Goal: Information Seeking & Learning: Find specific page/section

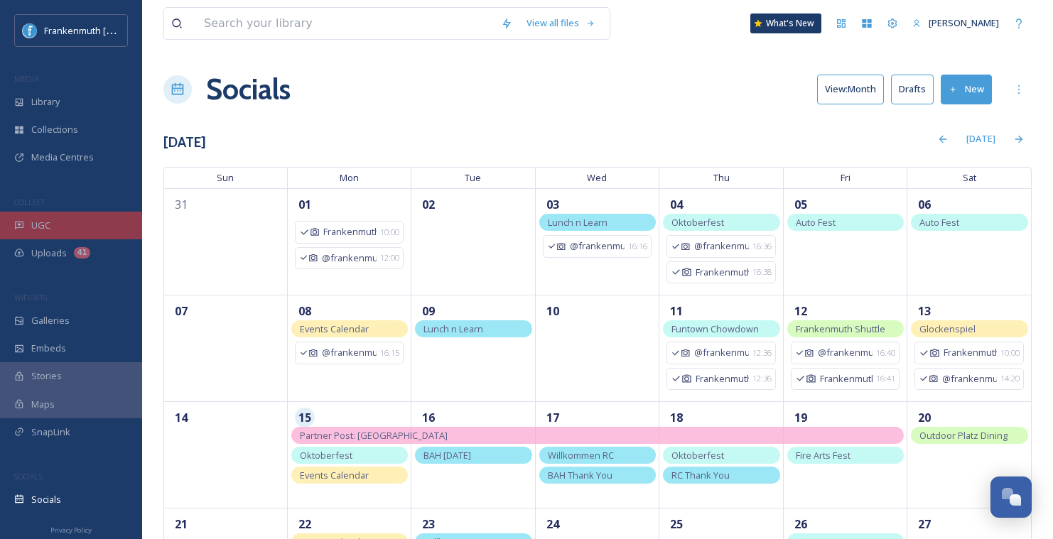
scroll to position [195, 0]
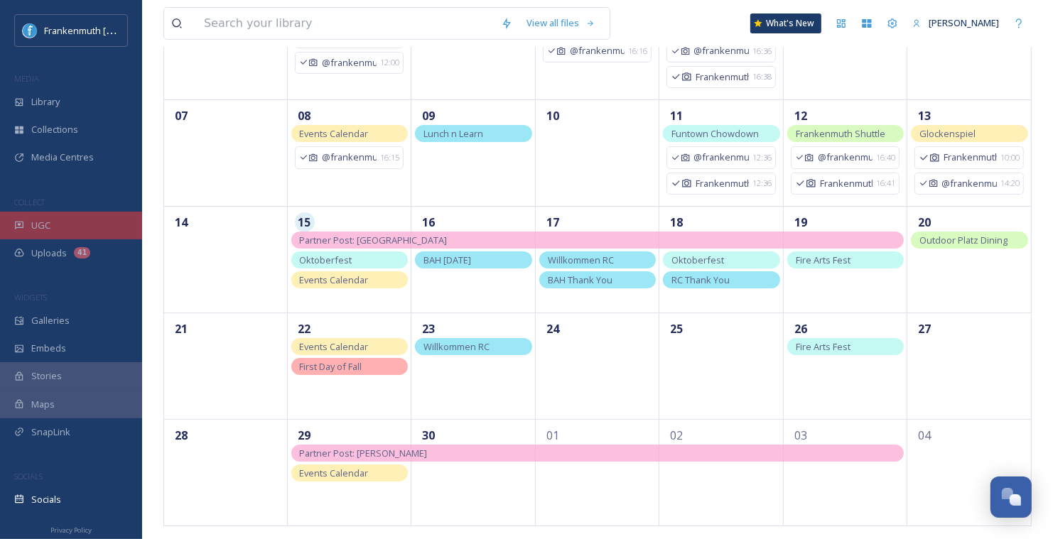
click at [81, 222] on div "UGC" at bounding box center [71, 226] width 142 height 28
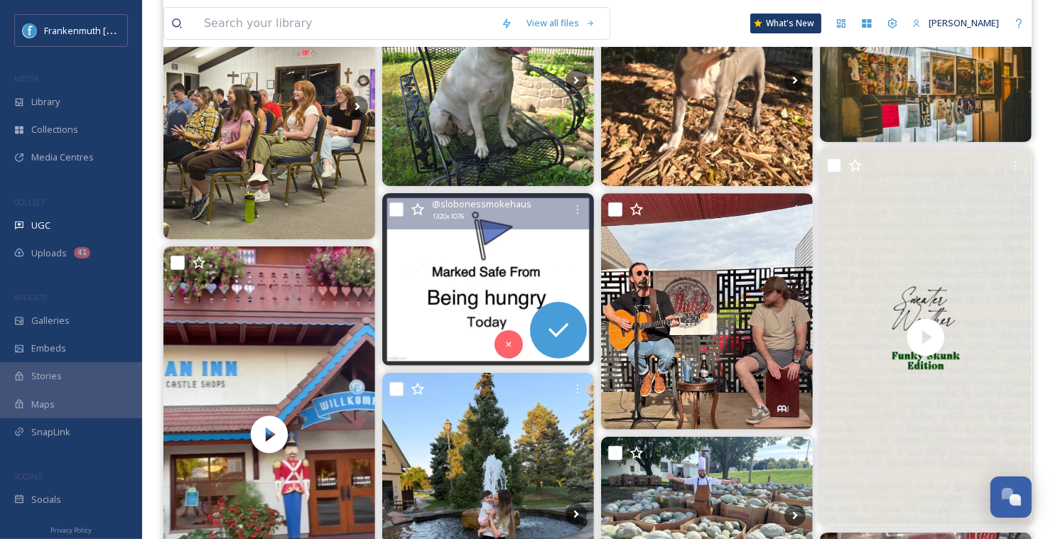
scroll to position [243, 0]
click at [504, 351] on div "Skip" at bounding box center [508, 345] width 28 height 28
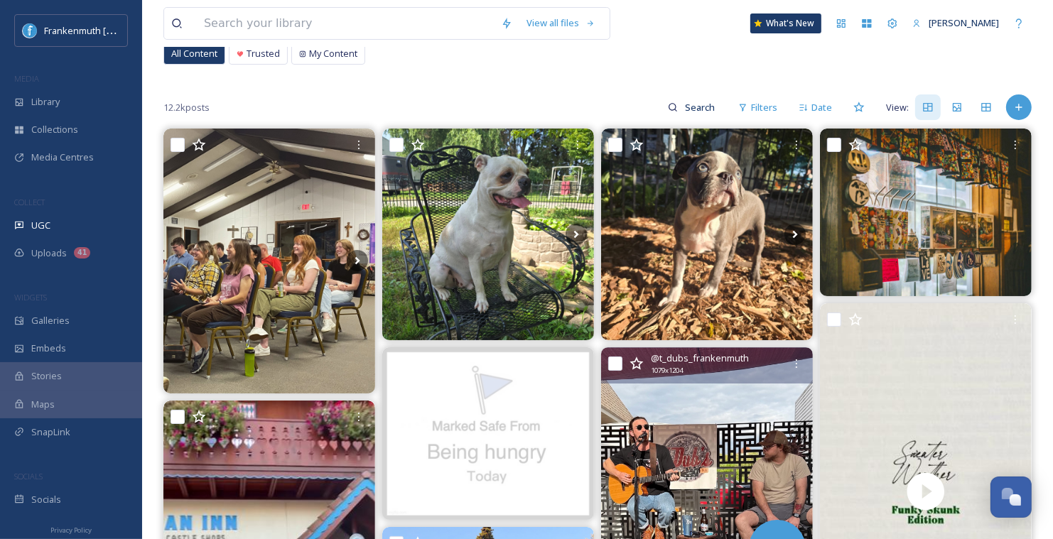
scroll to position [57, 0]
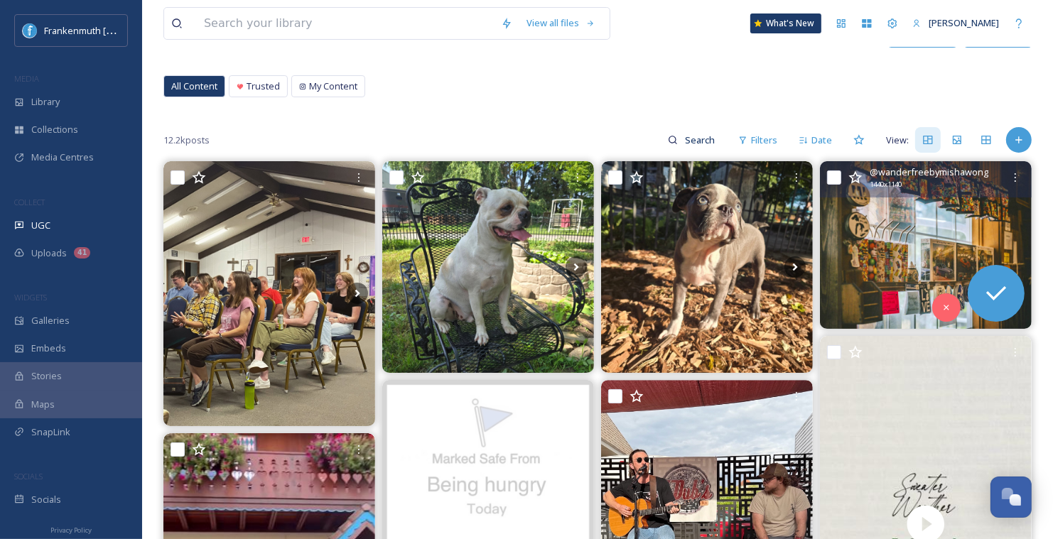
click at [880, 237] on img at bounding box center [926, 245] width 212 height 168
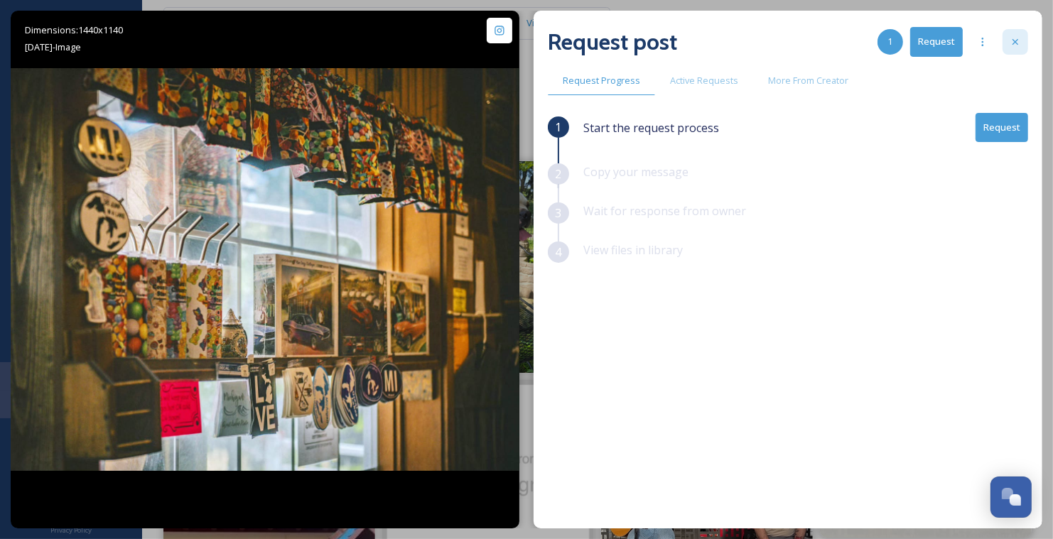
click at [1021, 43] on div at bounding box center [1015, 42] width 26 height 26
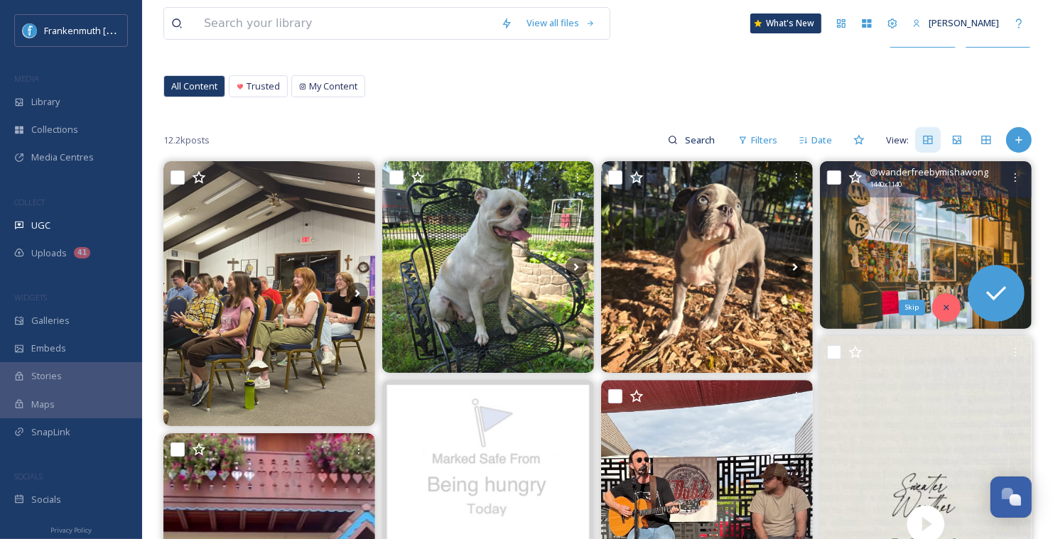
click at [949, 309] on icon at bounding box center [946, 308] width 10 height 10
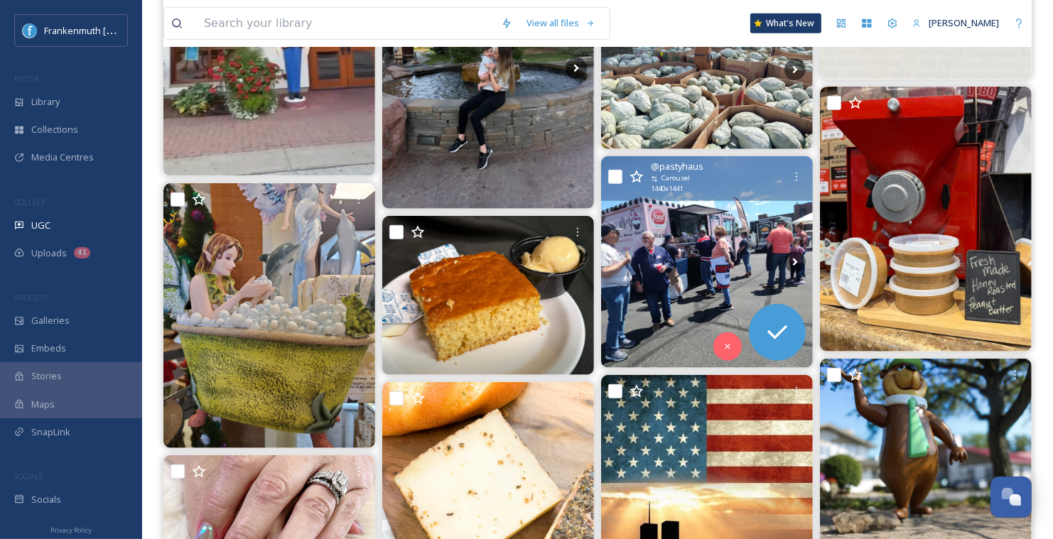
scroll to position [737, 0]
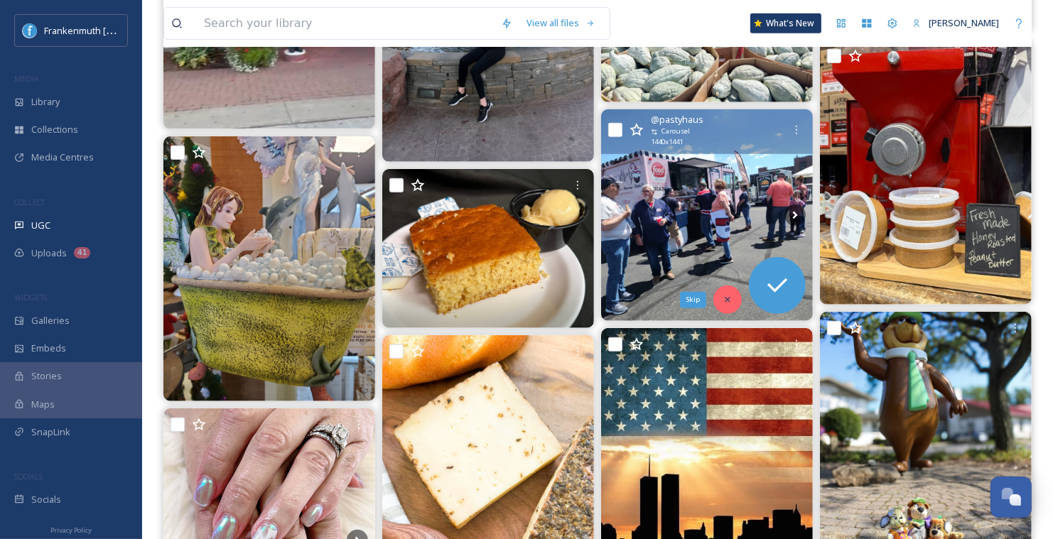
click at [727, 295] on icon at bounding box center [727, 300] width 10 height 10
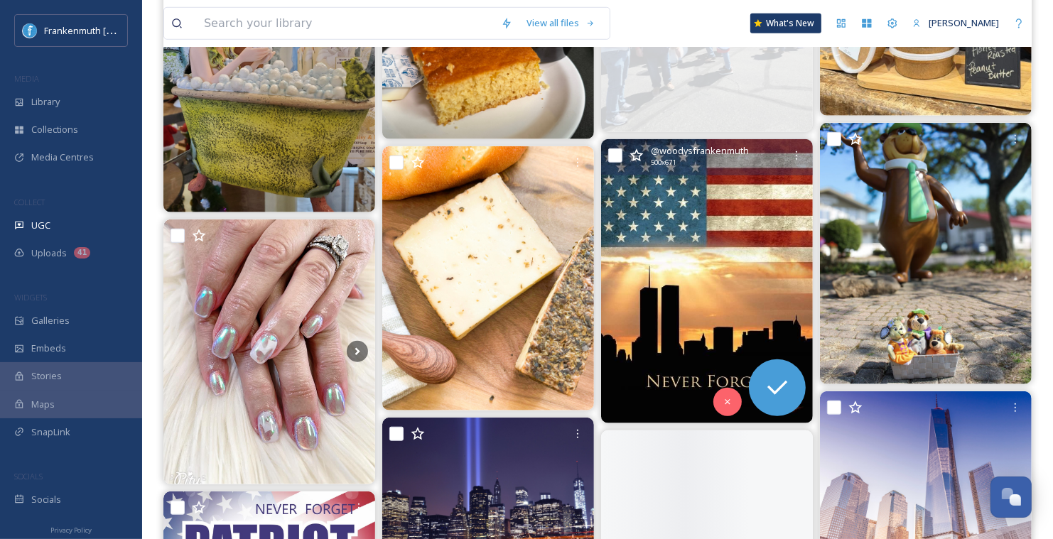
scroll to position [926, 0]
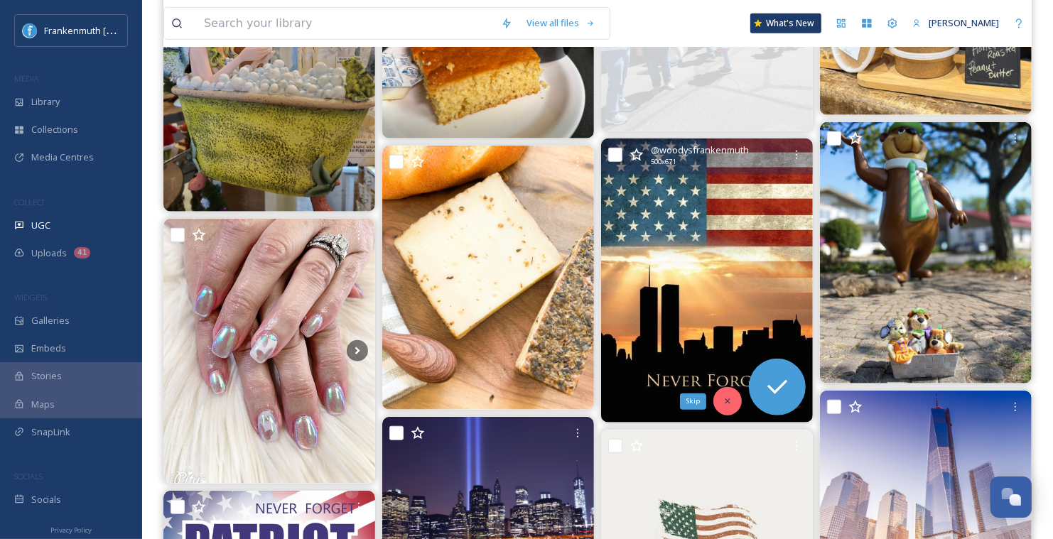
click at [729, 399] on icon at bounding box center [727, 401] width 5 height 5
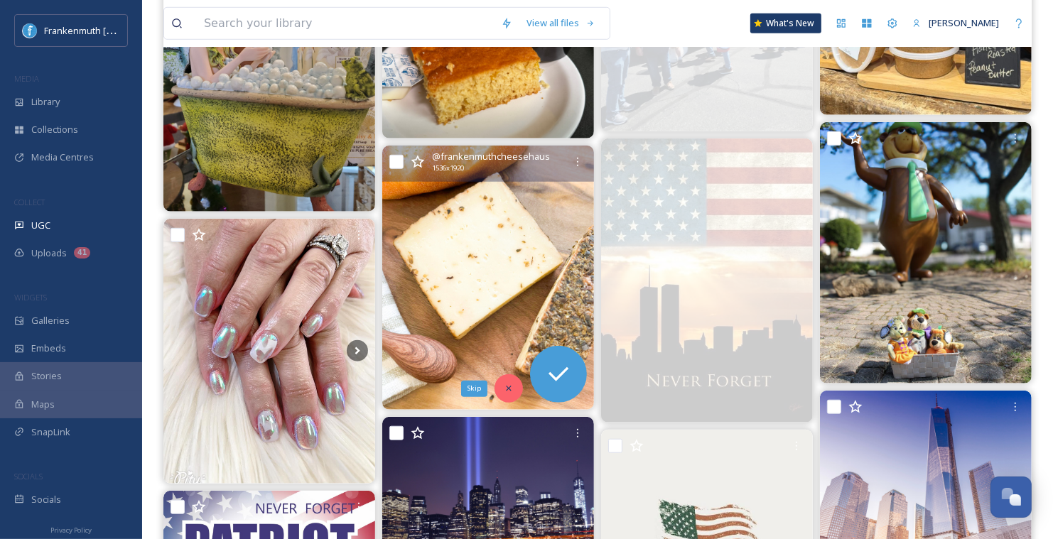
click at [513, 386] on icon at bounding box center [509, 389] width 10 height 10
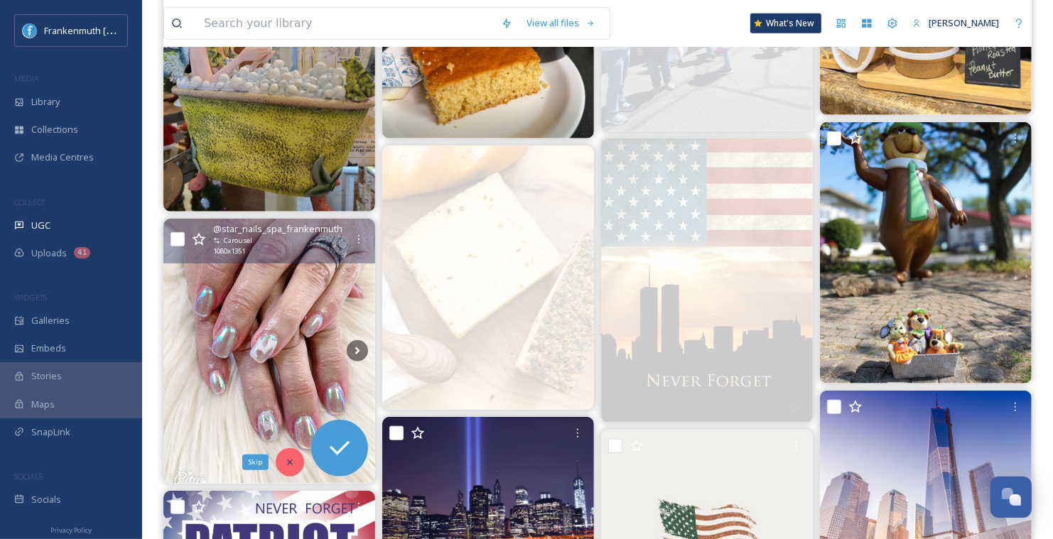
click at [294, 458] on icon at bounding box center [290, 463] width 10 height 10
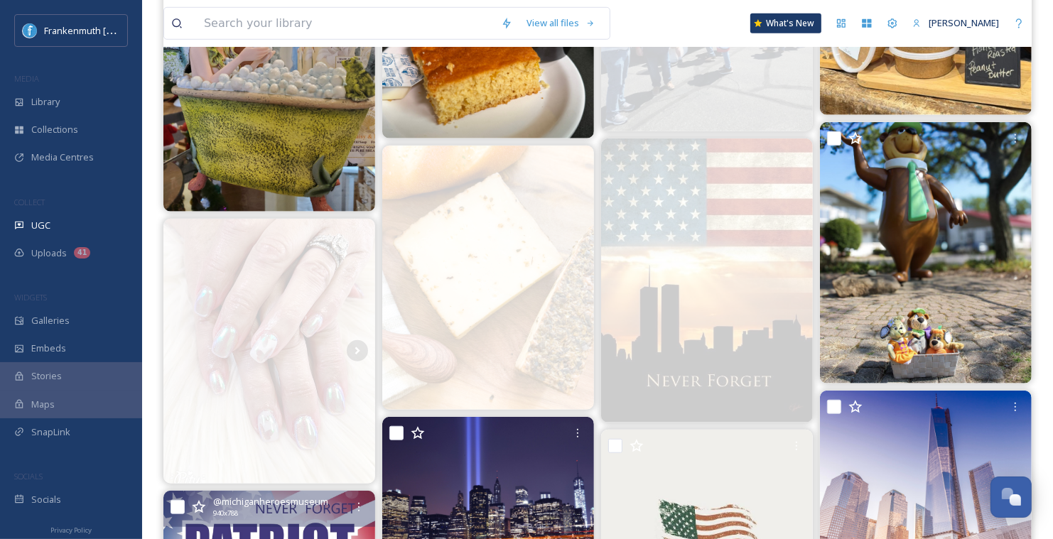
scroll to position [735, 0]
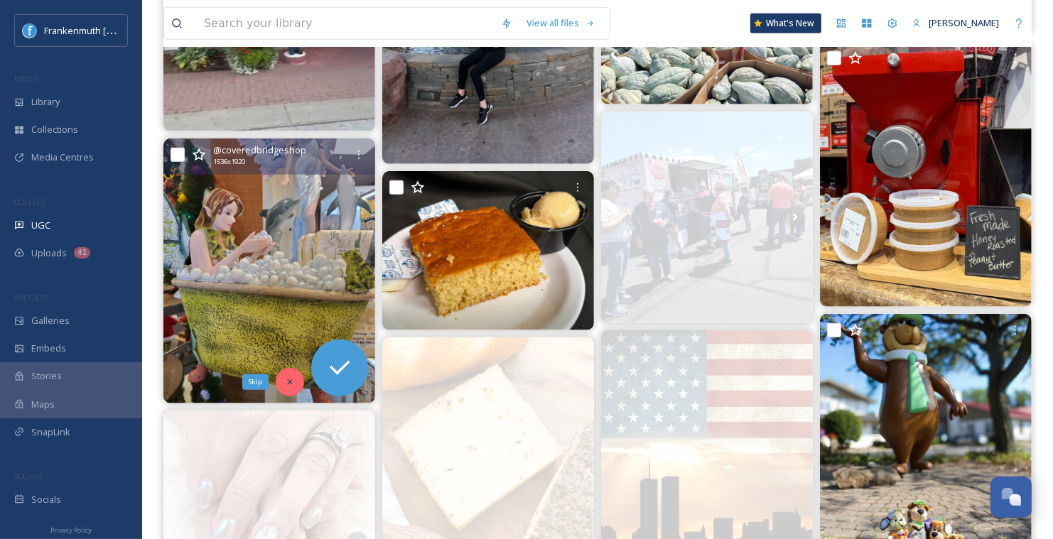
click at [291, 386] on div "Skip" at bounding box center [290, 382] width 28 height 28
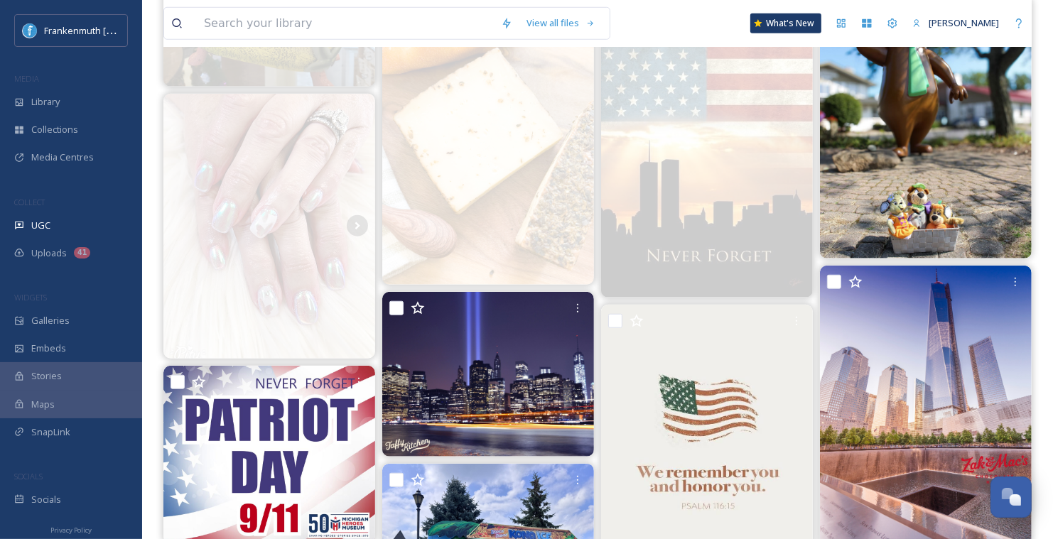
scroll to position [1412, 0]
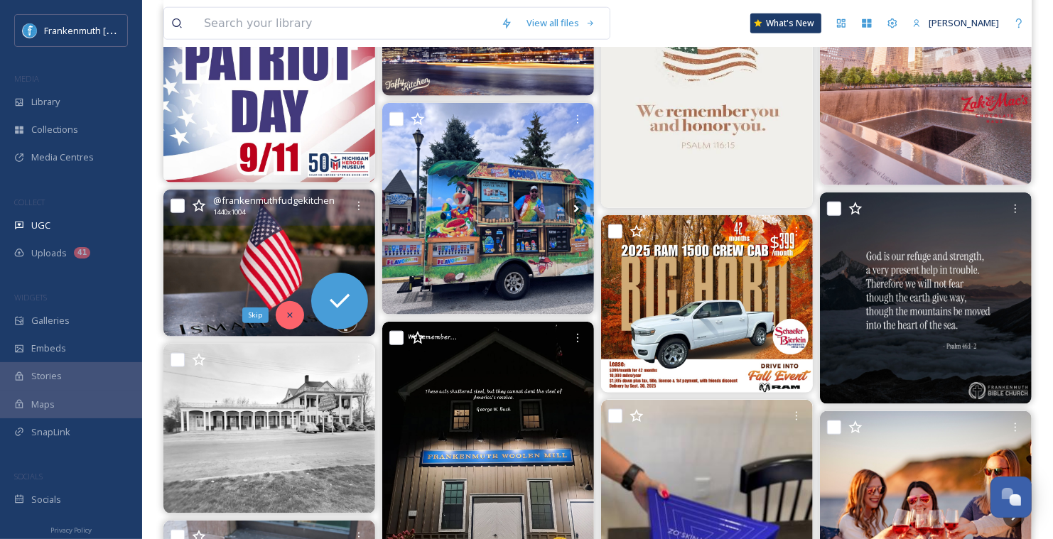
click at [288, 308] on div "Skip" at bounding box center [290, 315] width 28 height 28
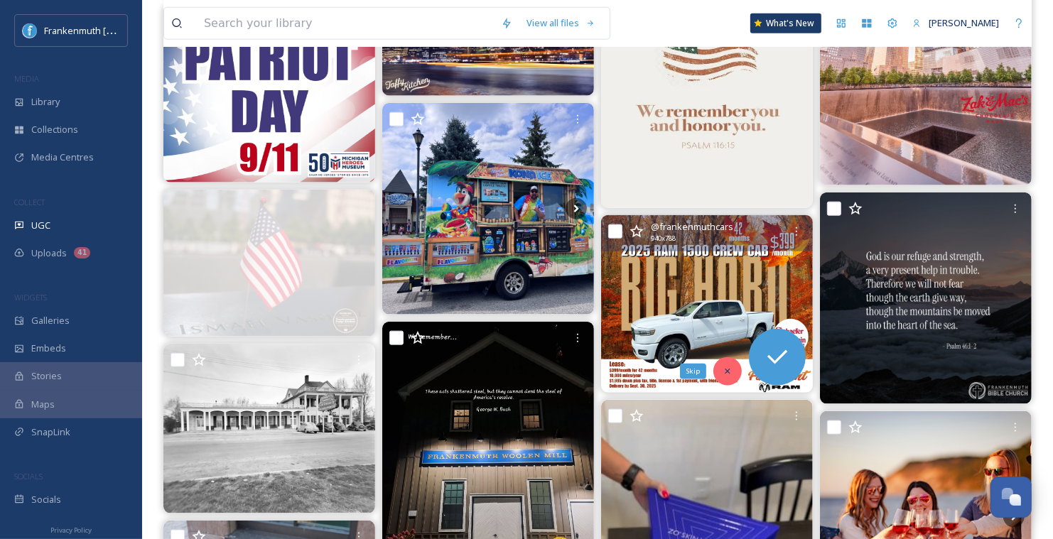
click at [730, 369] on icon at bounding box center [727, 372] width 10 height 10
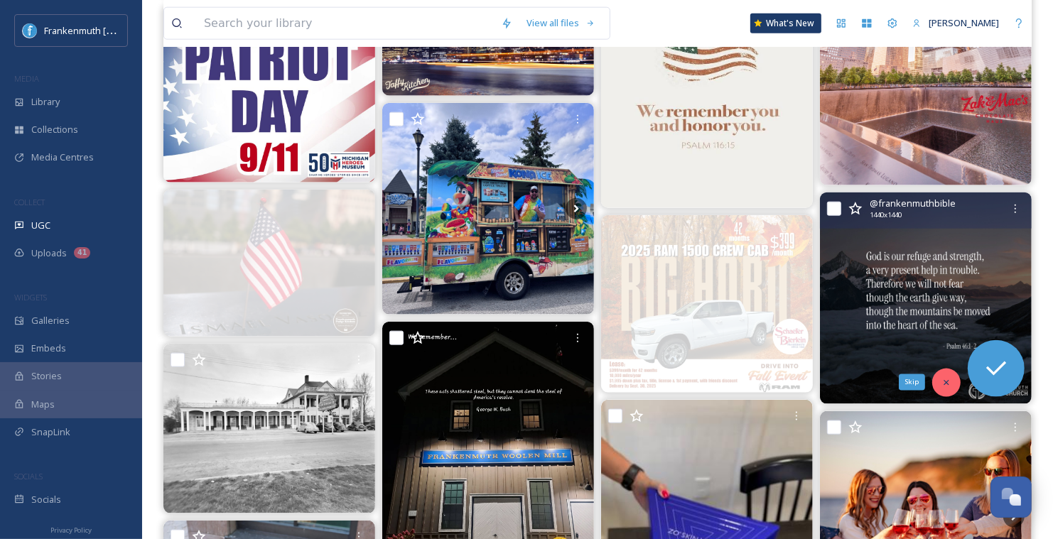
click at [946, 378] on icon at bounding box center [946, 383] width 10 height 10
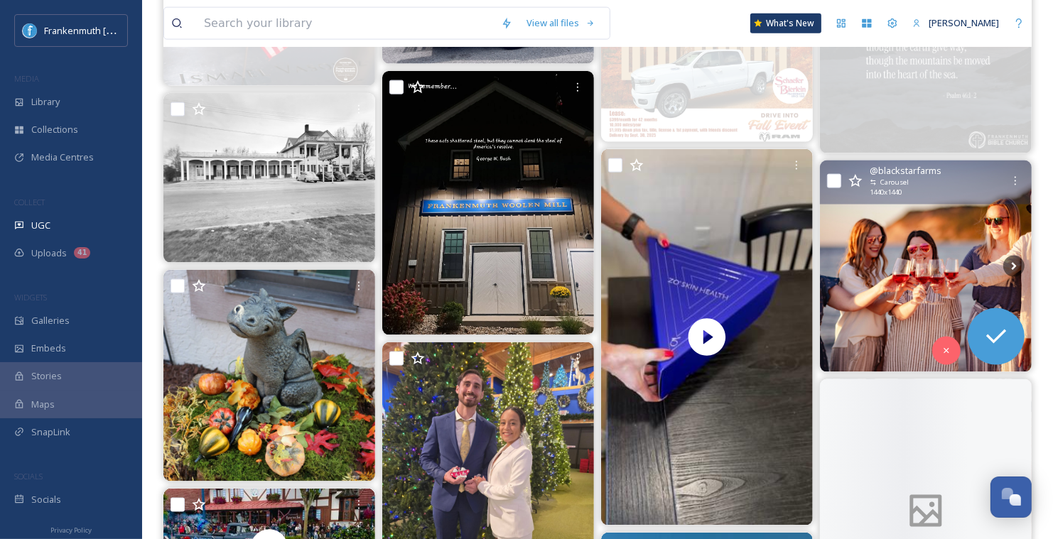
scroll to position [1666, 0]
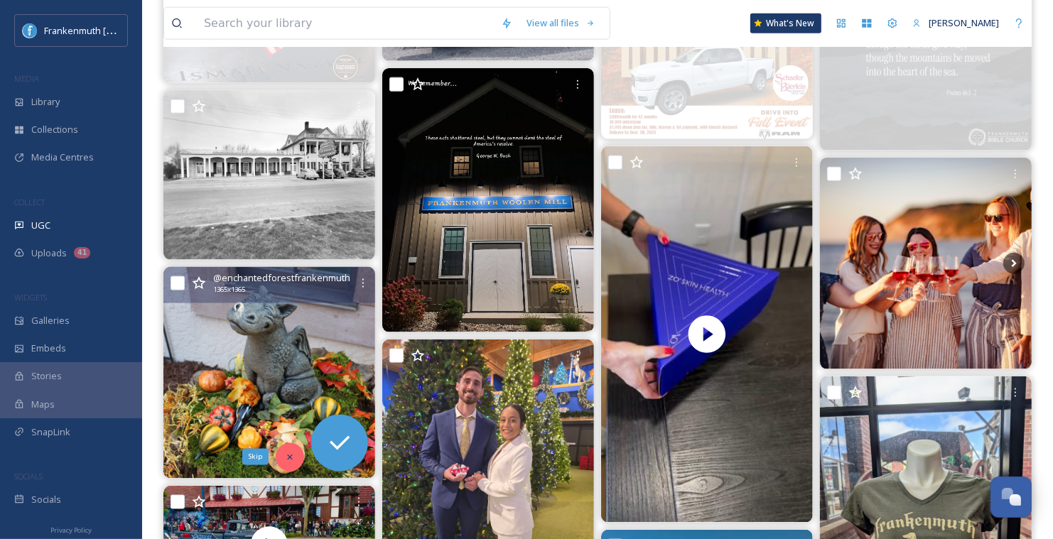
click at [297, 453] on div "Skip" at bounding box center [290, 457] width 28 height 28
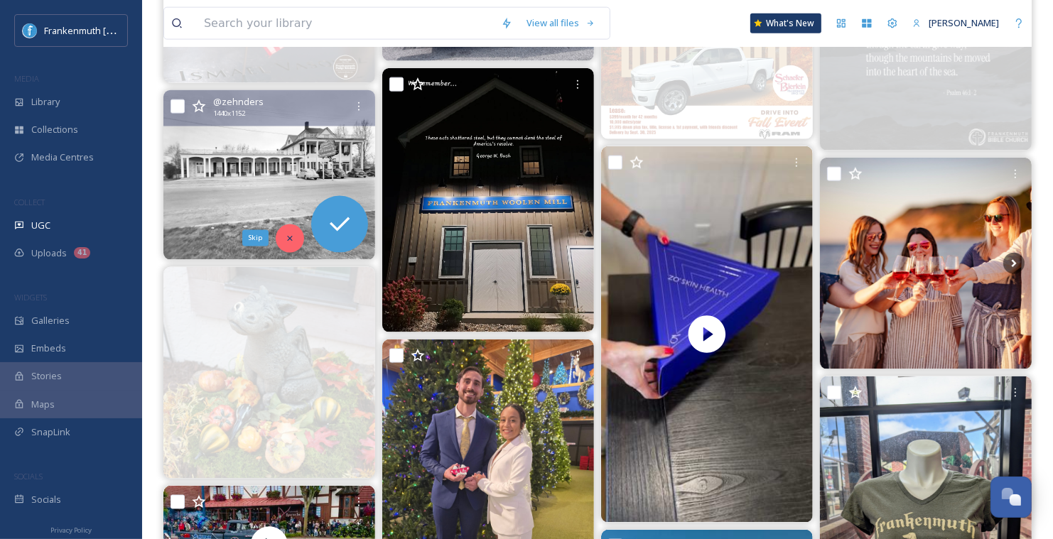
click at [297, 235] on div "Skip" at bounding box center [290, 238] width 28 height 28
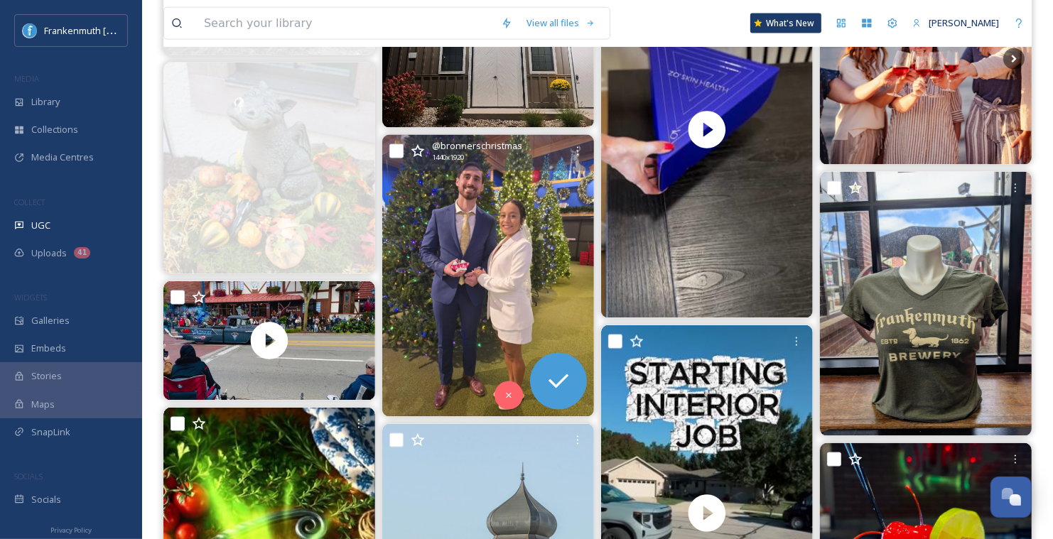
scroll to position [2390, 0]
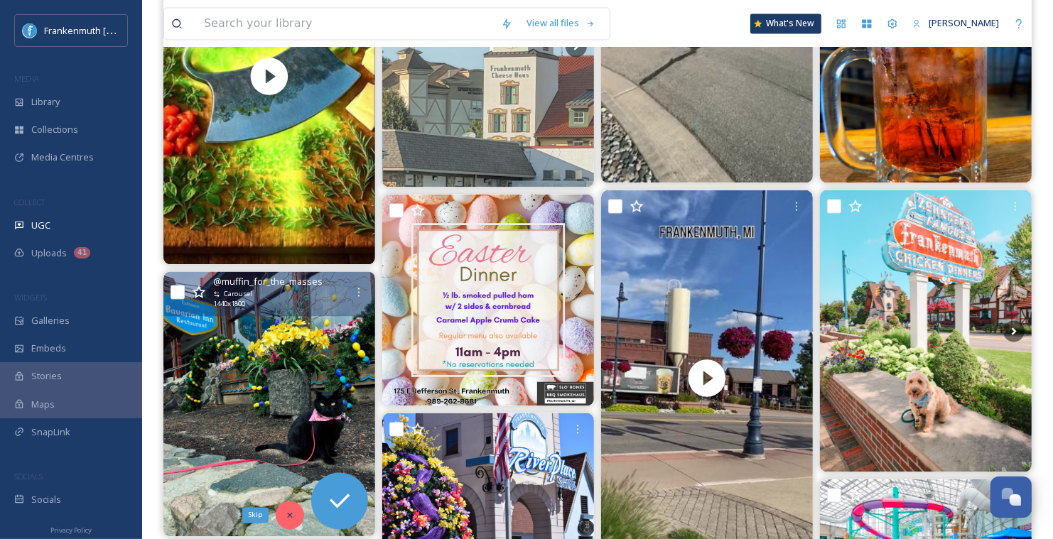
click at [289, 515] on icon at bounding box center [290, 515] width 10 height 10
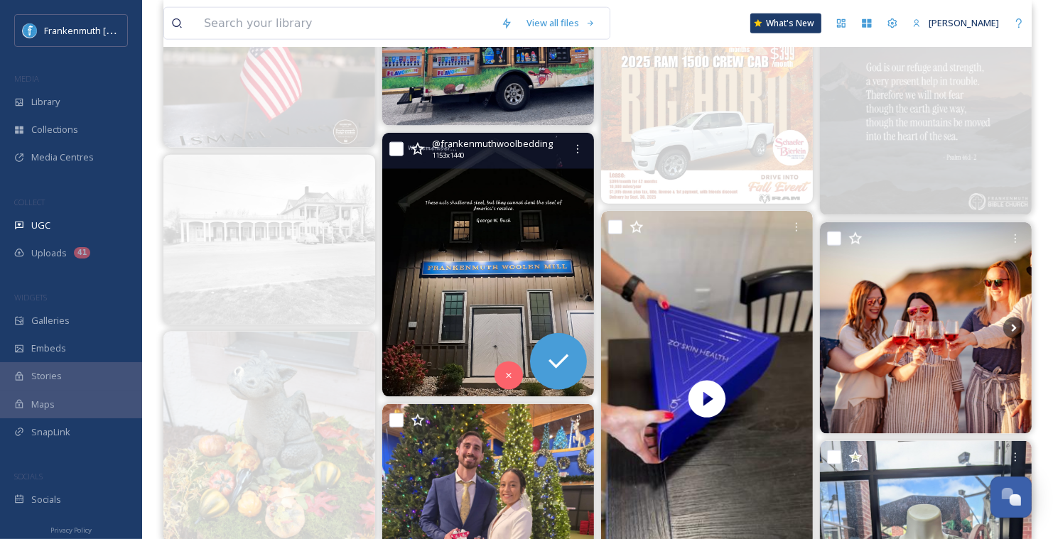
scroll to position [1601, 0]
click at [504, 379] on icon at bounding box center [509, 377] width 10 height 10
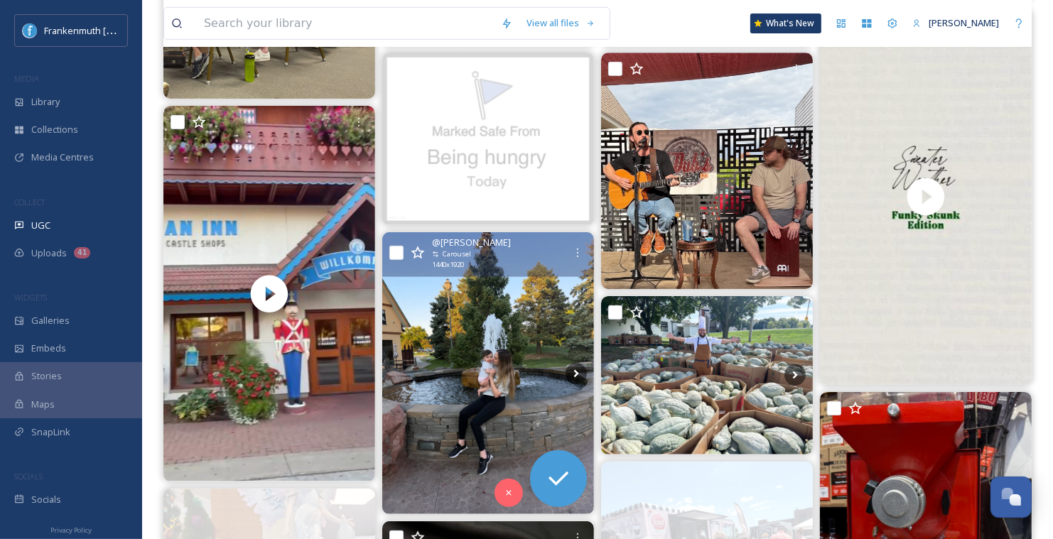
scroll to position [386, 0]
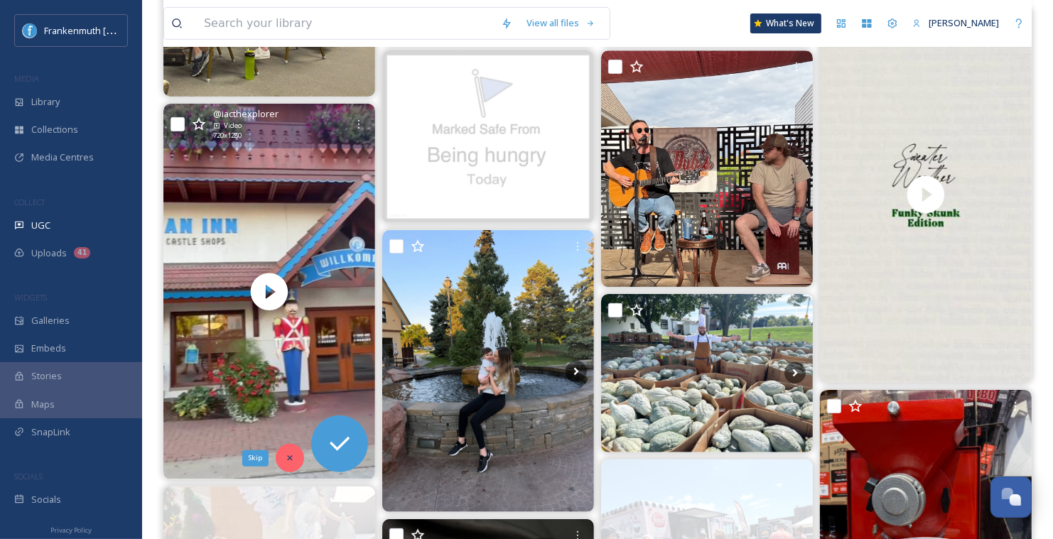
click at [287, 467] on div "Skip" at bounding box center [290, 458] width 28 height 28
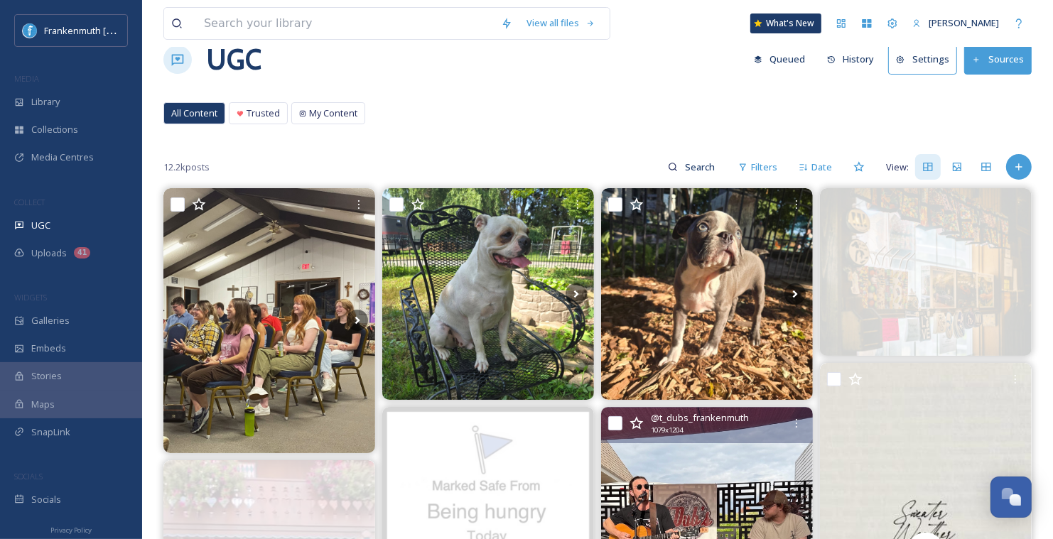
scroll to position [0, 0]
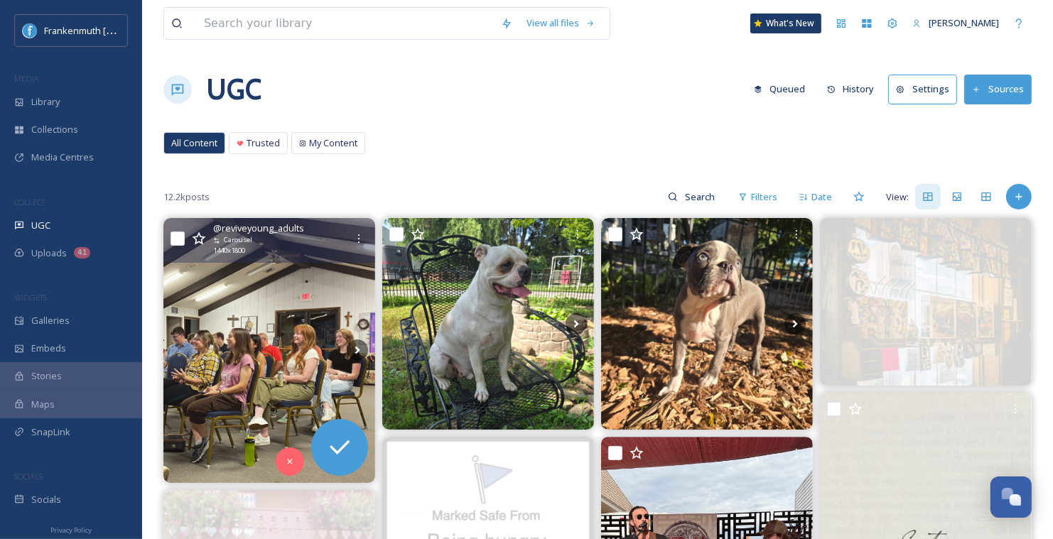
click at [310, 322] on img at bounding box center [269, 350] width 212 height 265
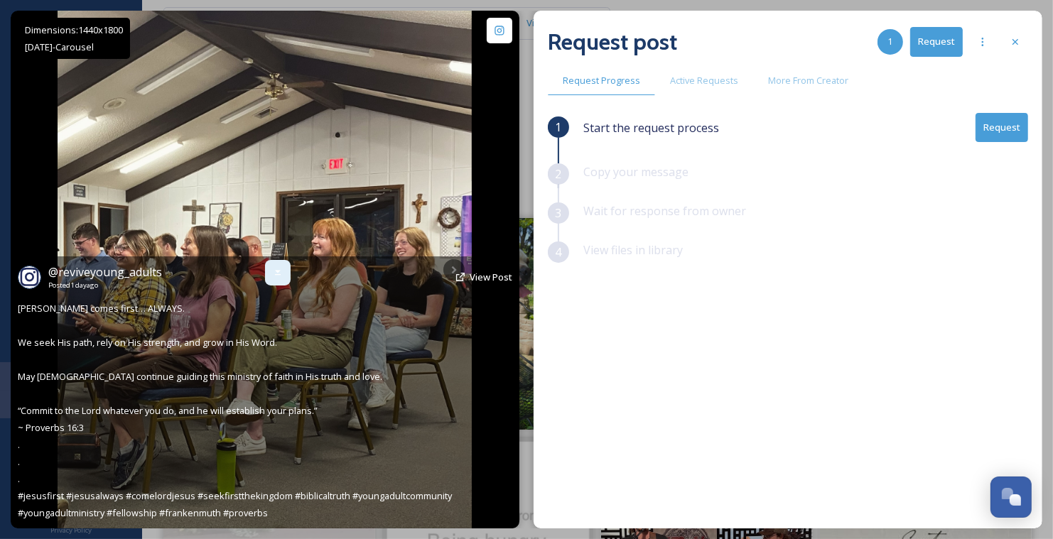
click at [281, 275] on icon at bounding box center [277, 272] width 11 height 11
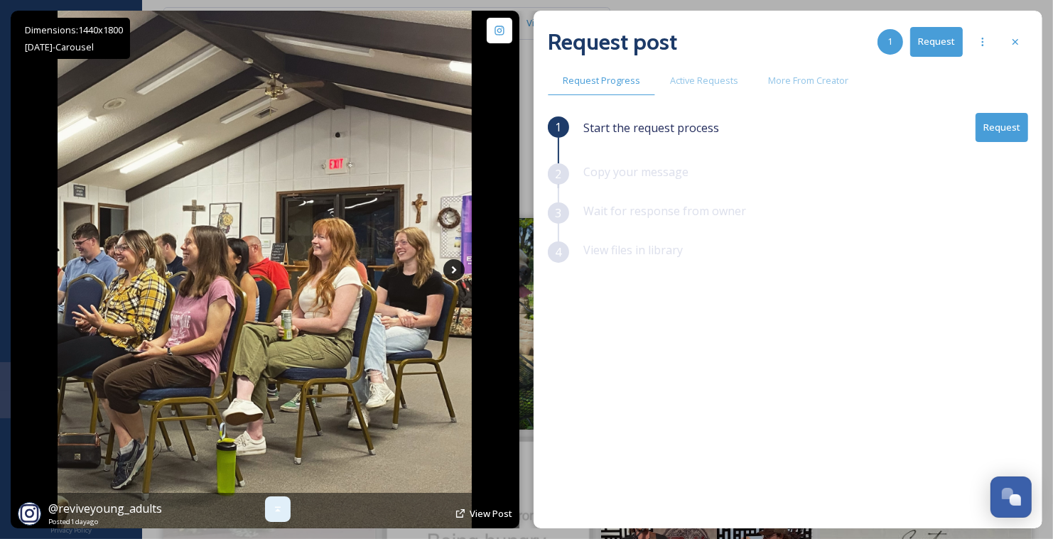
click at [452, 261] on icon at bounding box center [453, 269] width 21 height 21
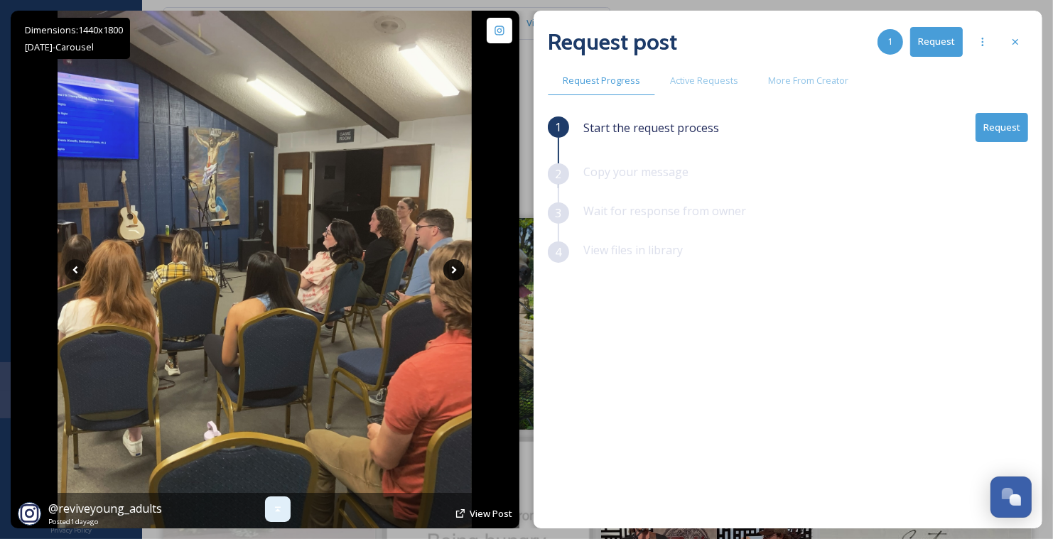
click at [451, 266] on icon at bounding box center [453, 269] width 21 height 21
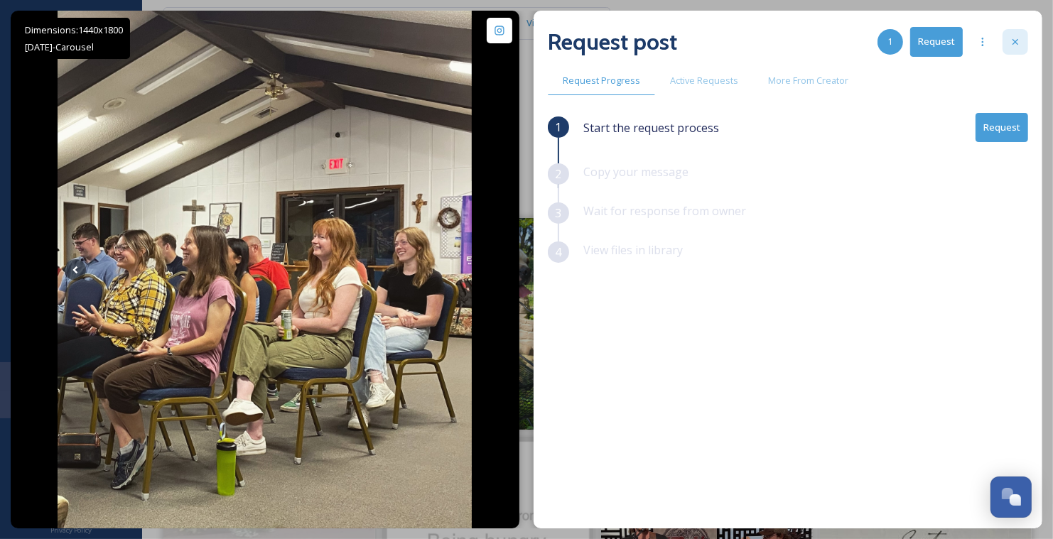
click at [1017, 42] on icon at bounding box center [1014, 41] width 11 height 11
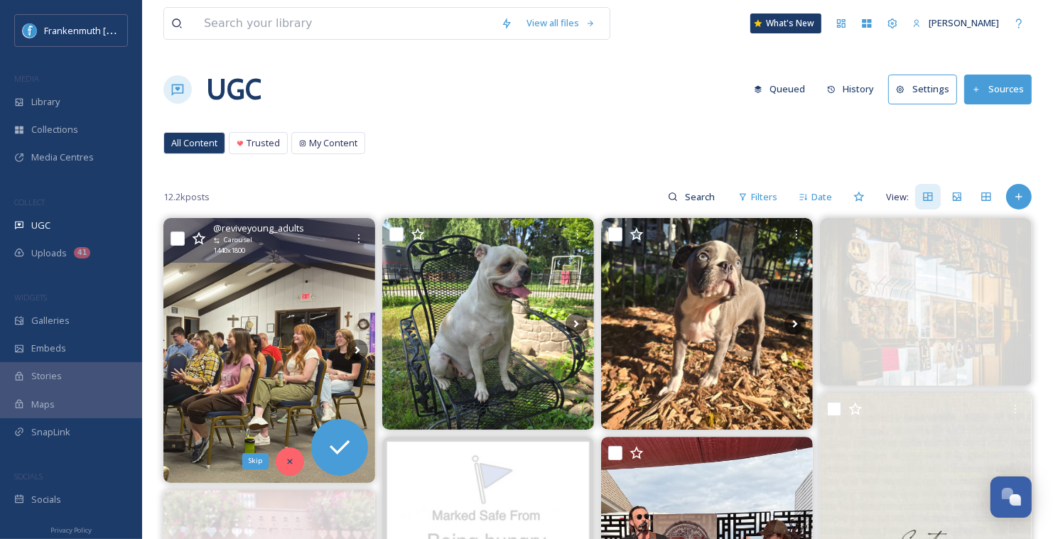
click at [286, 461] on icon at bounding box center [290, 462] width 10 height 10
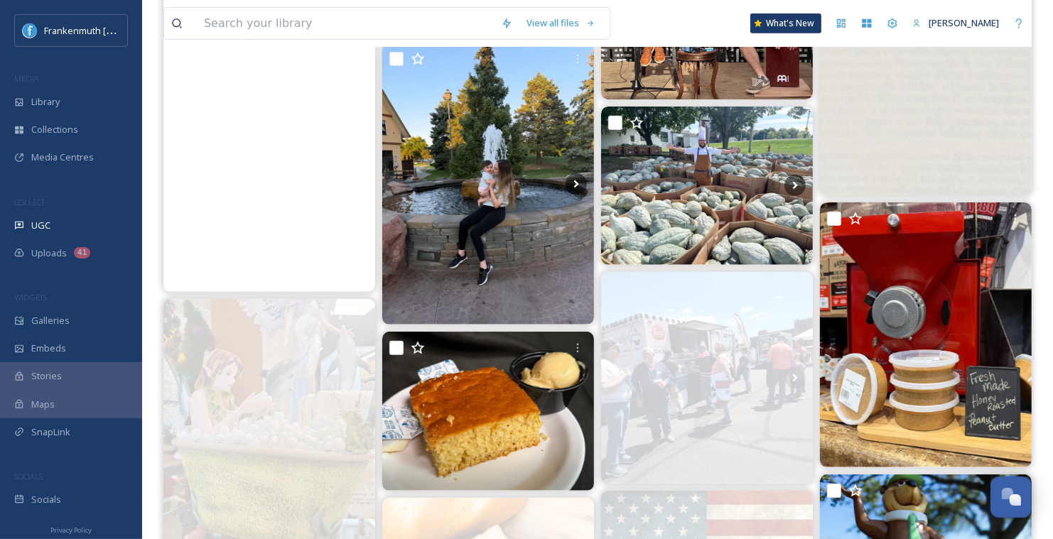
scroll to position [575, 0]
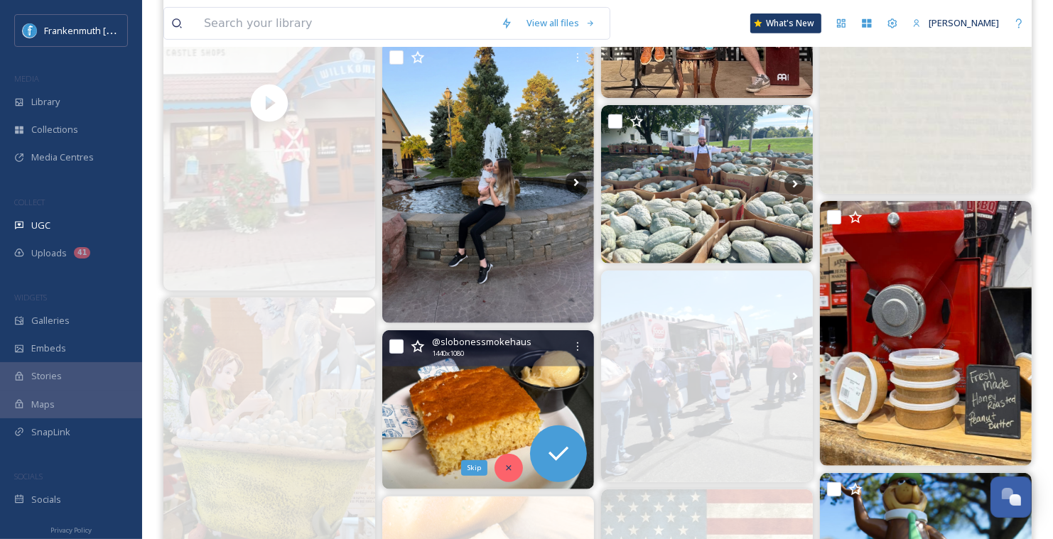
click at [510, 470] on icon at bounding box center [509, 468] width 10 height 10
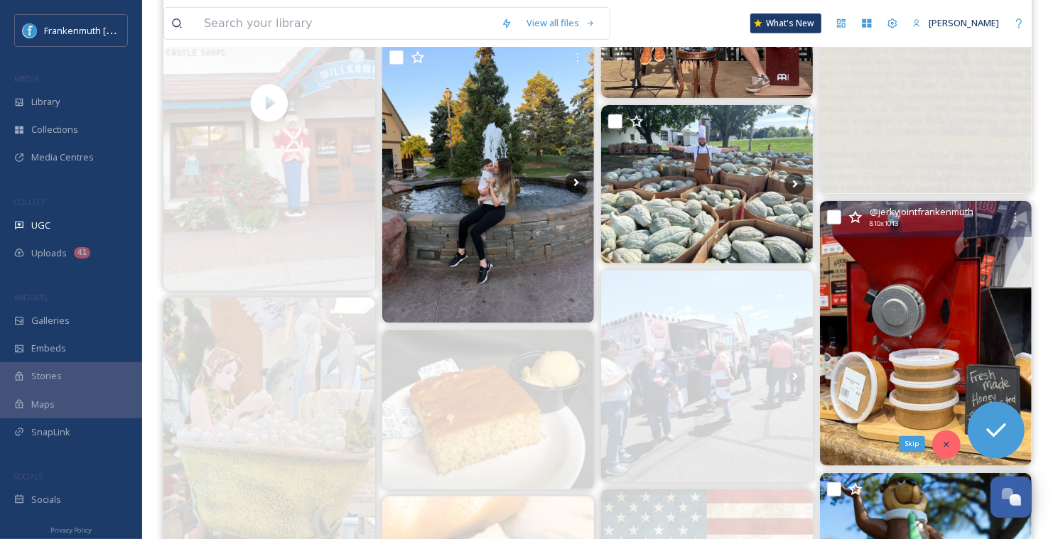
click at [956, 450] on div "Skip" at bounding box center [946, 445] width 28 height 28
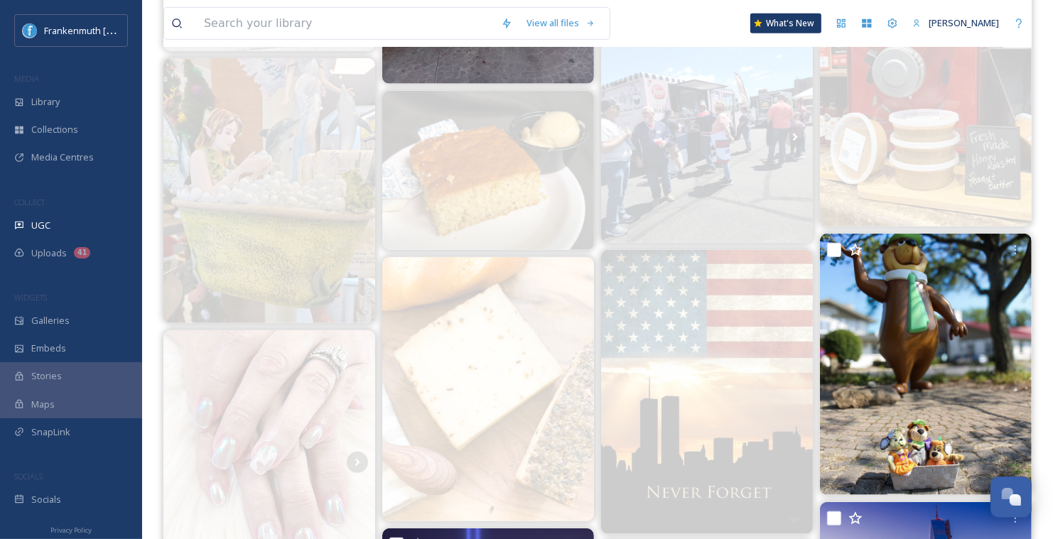
scroll to position [821, 0]
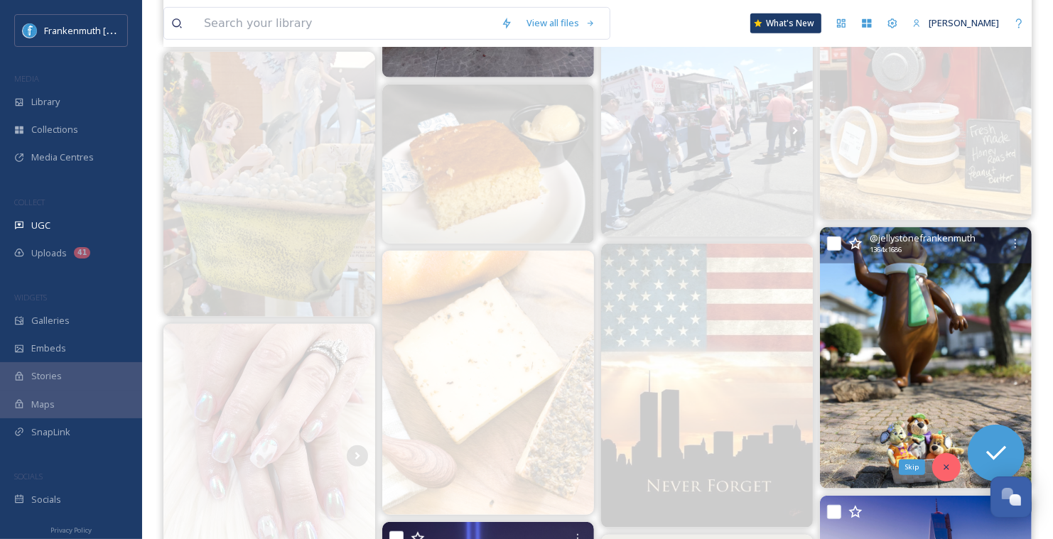
click at [949, 462] on icon at bounding box center [946, 467] width 10 height 10
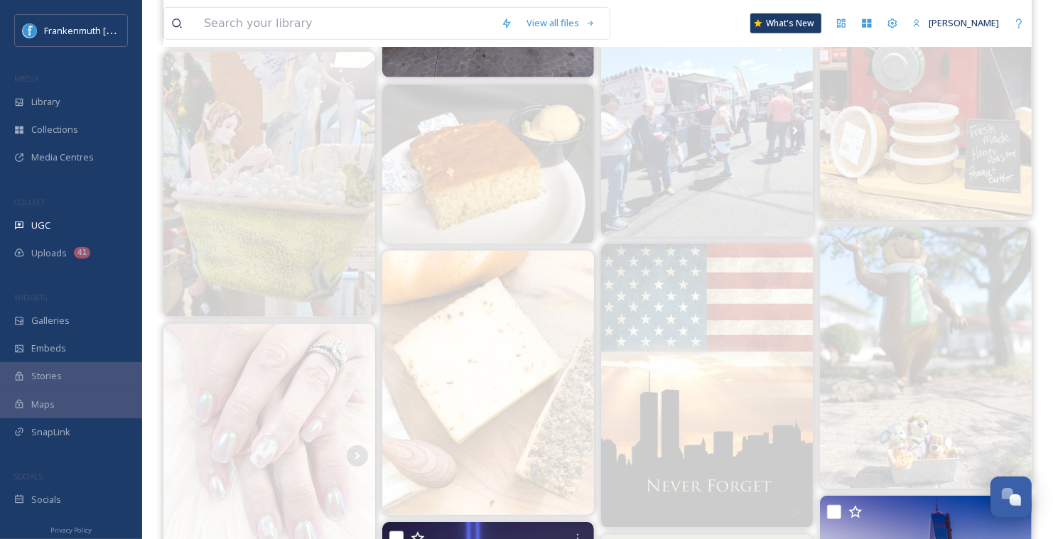
scroll to position [1166, 0]
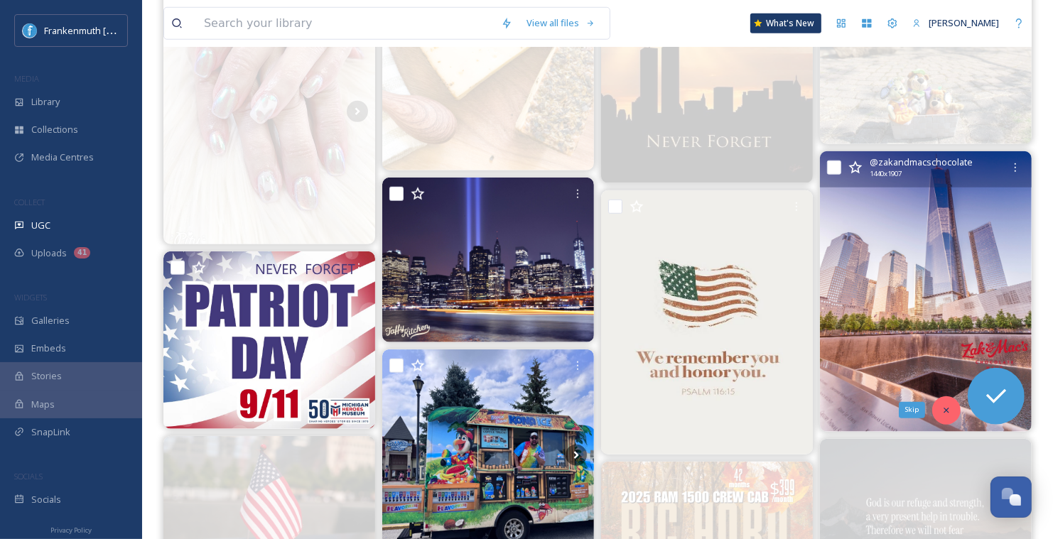
click at [945, 406] on icon at bounding box center [946, 411] width 10 height 10
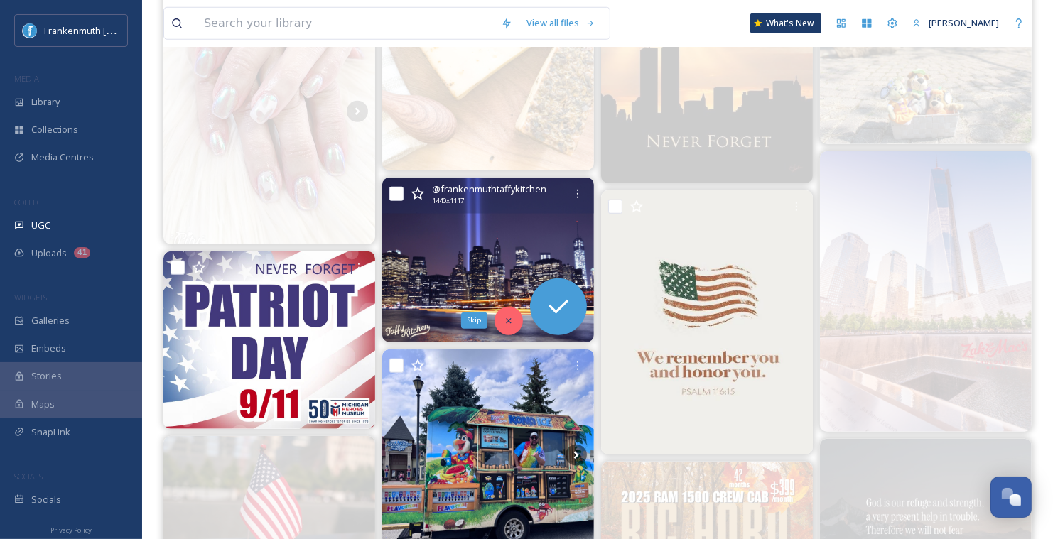
click at [503, 313] on div "Skip" at bounding box center [508, 321] width 28 height 28
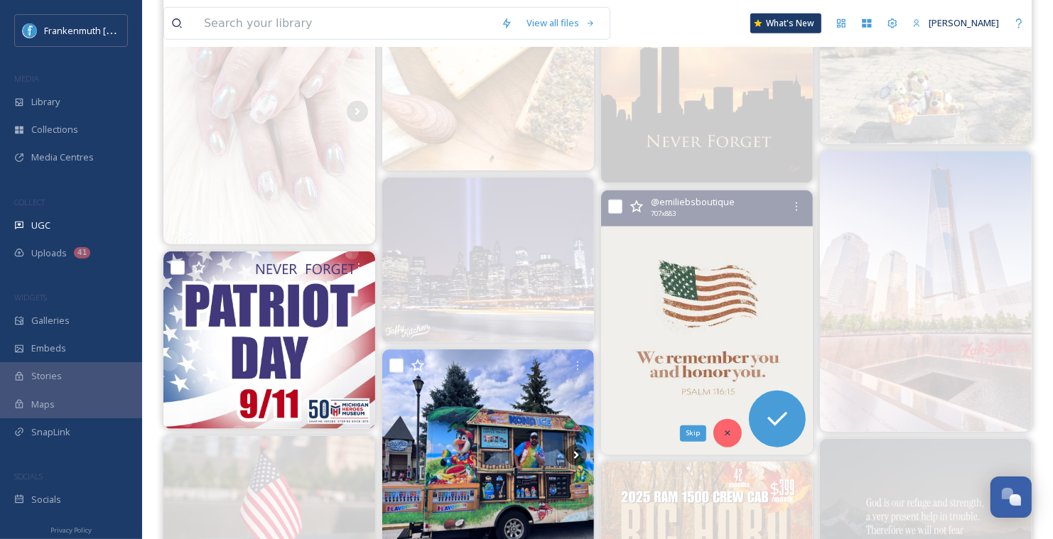
click at [725, 432] on icon at bounding box center [727, 433] width 10 height 10
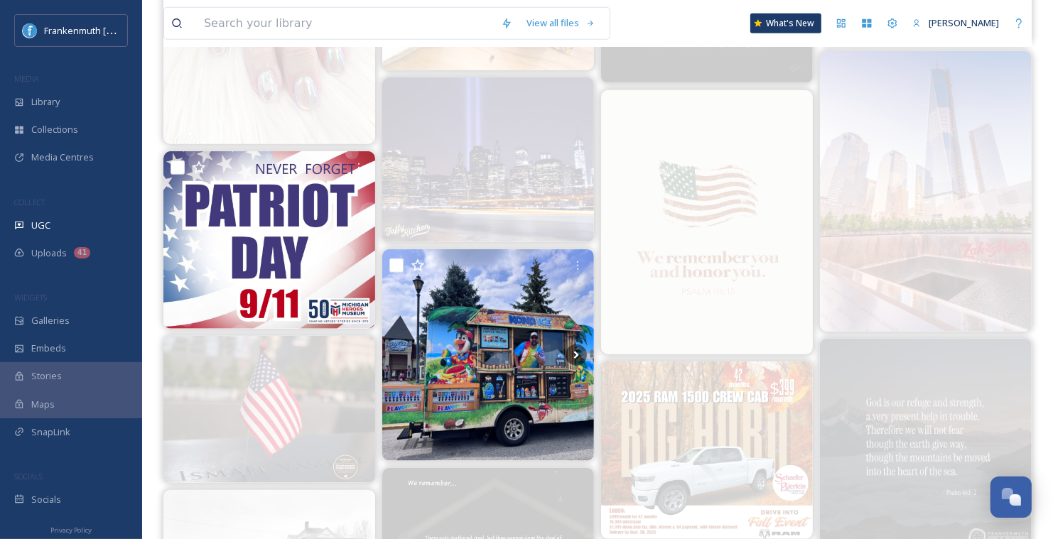
scroll to position [1265, 0]
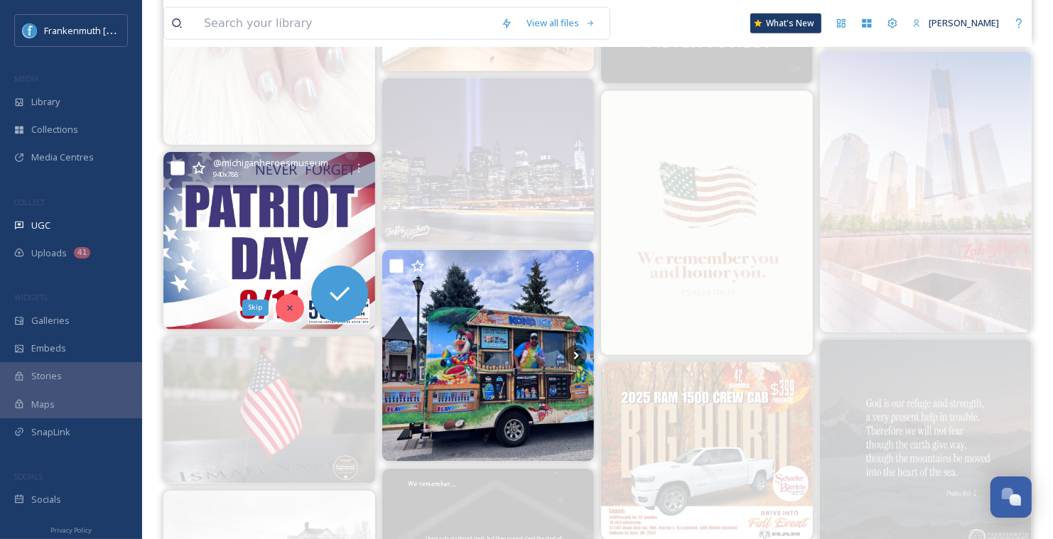
click at [292, 301] on div "Skip" at bounding box center [290, 308] width 28 height 28
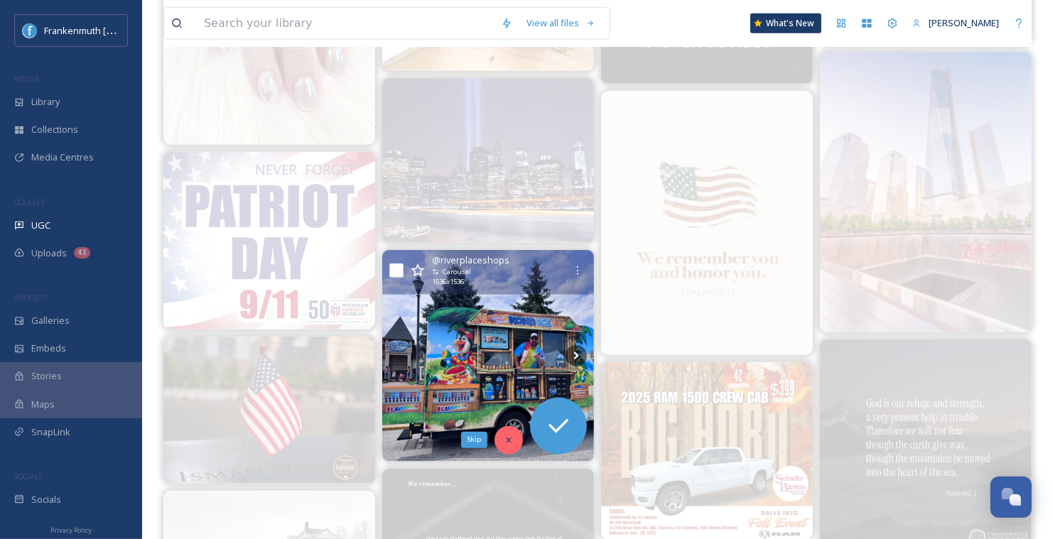
click at [507, 435] on icon at bounding box center [509, 440] width 10 height 10
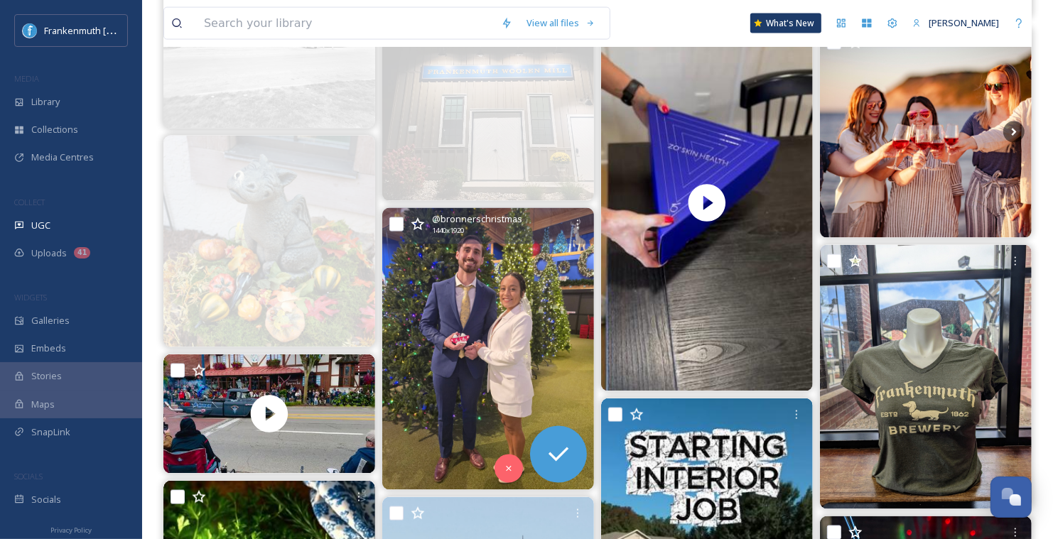
scroll to position [1796, 0]
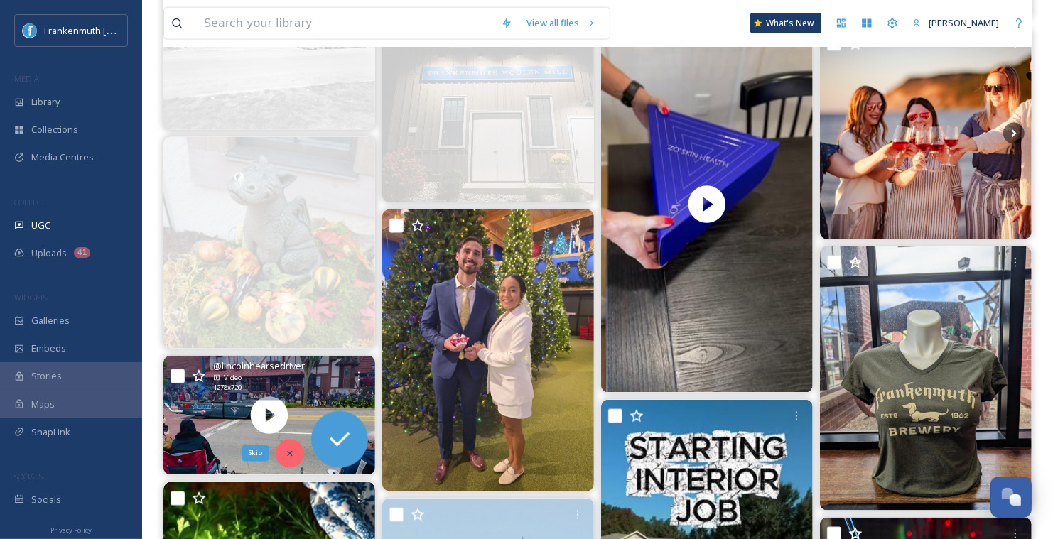
click at [298, 445] on div "Skip" at bounding box center [290, 454] width 28 height 28
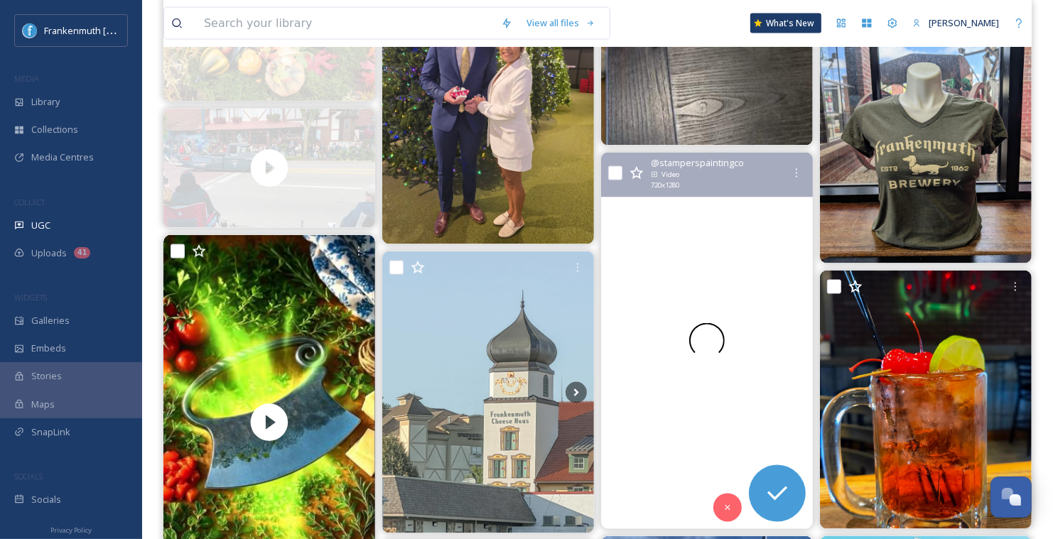
scroll to position [2044, 0]
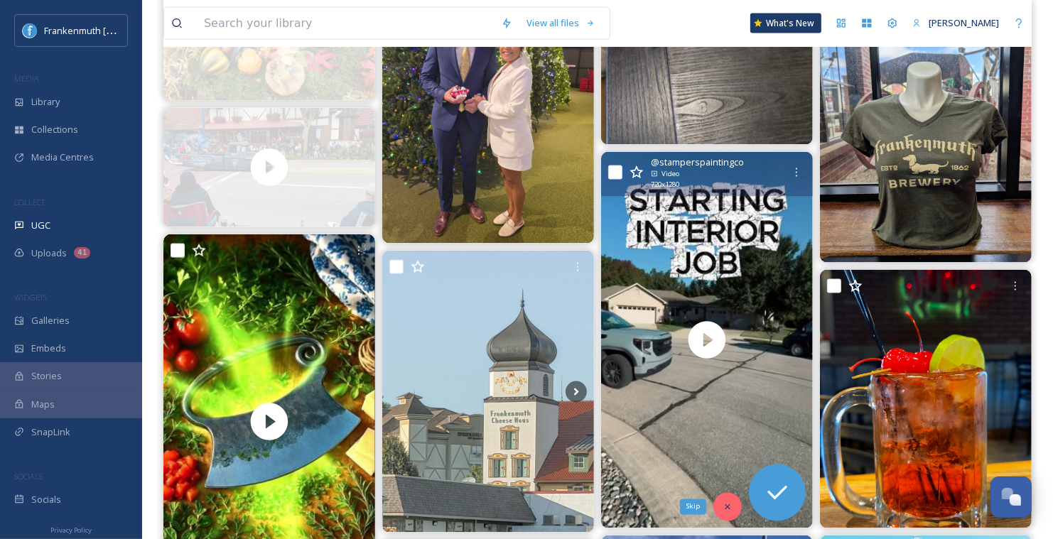
click at [732, 504] on icon at bounding box center [727, 507] width 10 height 10
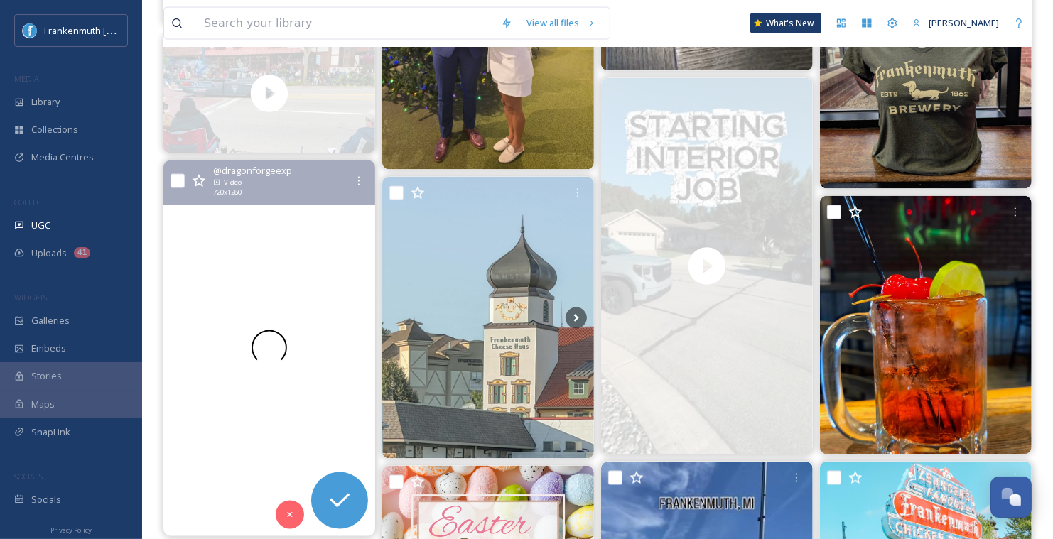
scroll to position [2121, 0]
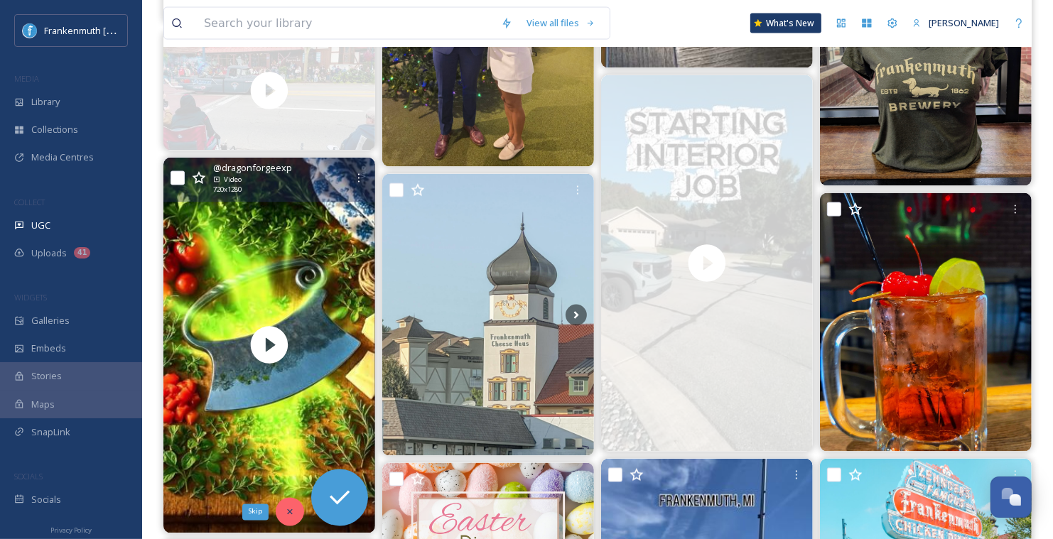
click at [284, 519] on div "Skip" at bounding box center [290, 512] width 28 height 28
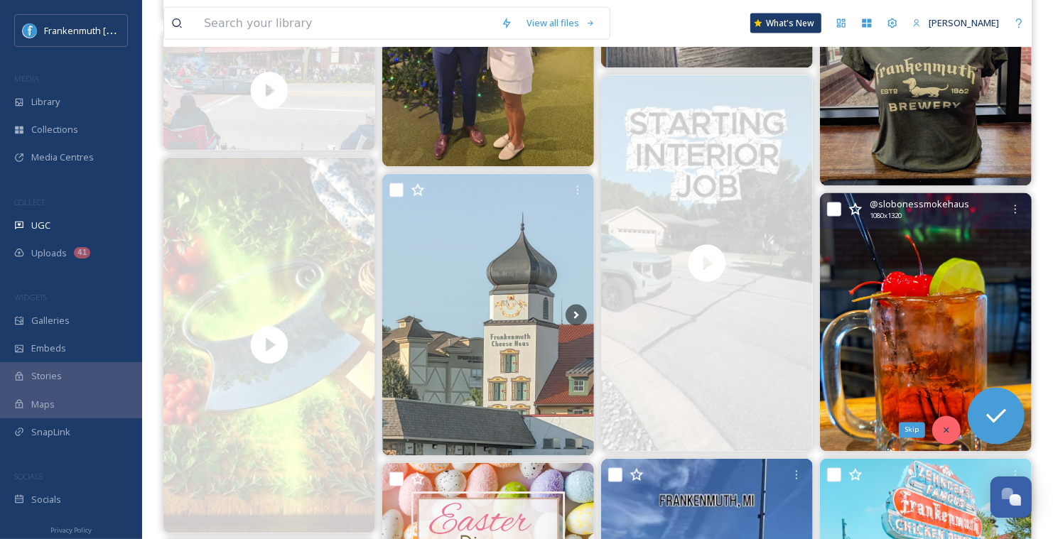
click at [941, 425] on div "Skip" at bounding box center [946, 430] width 28 height 28
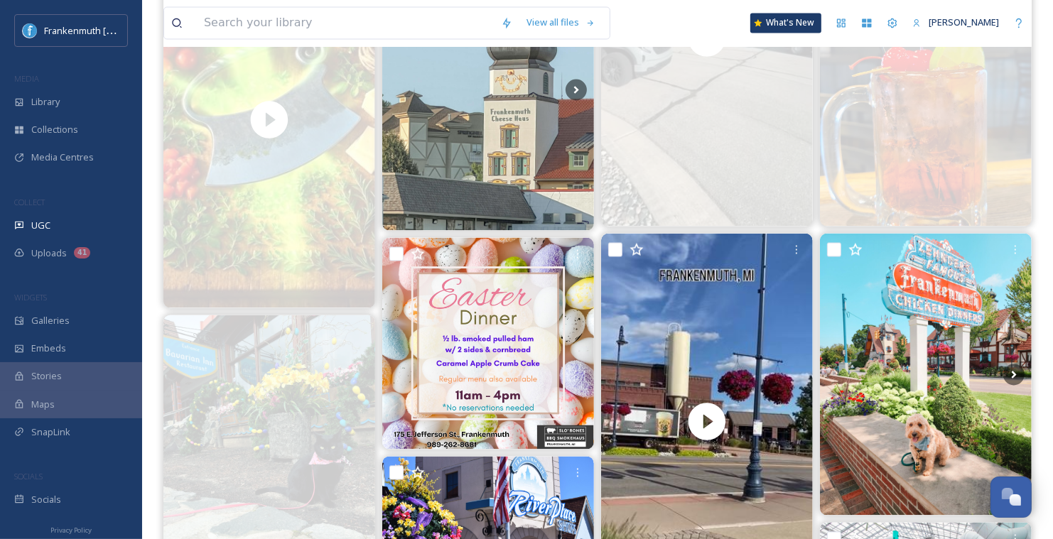
scroll to position [2348, 0]
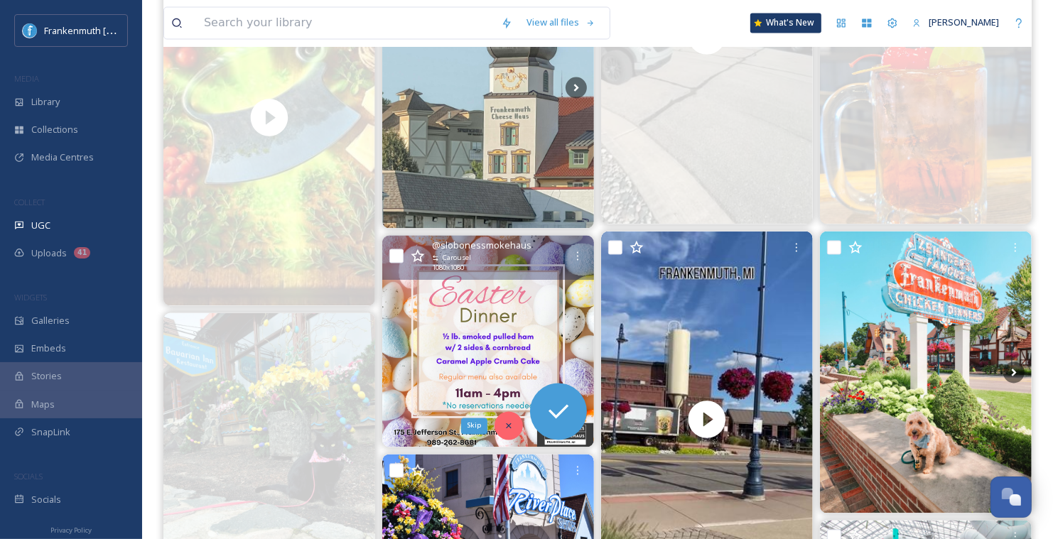
click at [502, 418] on div "Skip" at bounding box center [508, 426] width 28 height 28
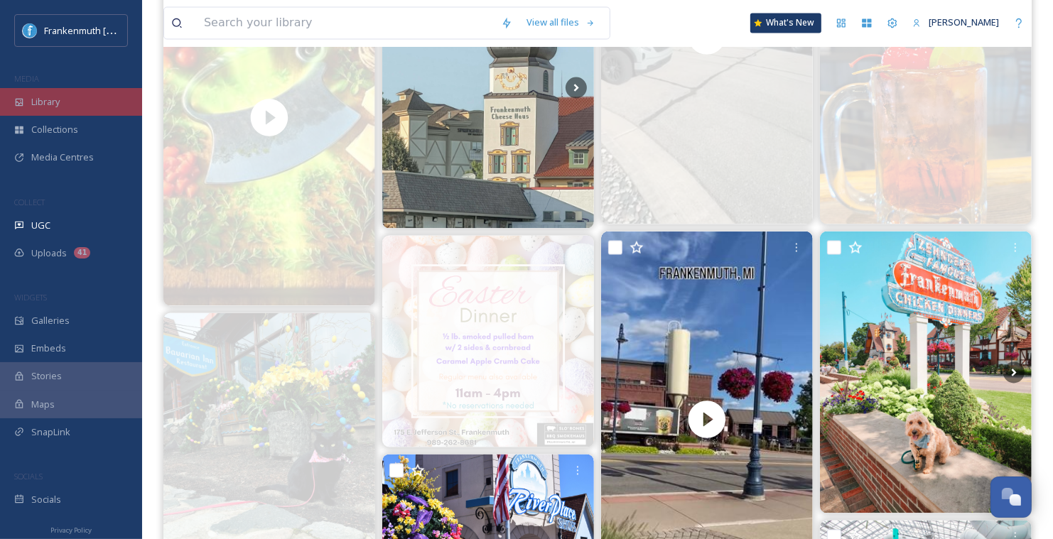
click at [63, 103] on div "Library" at bounding box center [71, 102] width 142 height 28
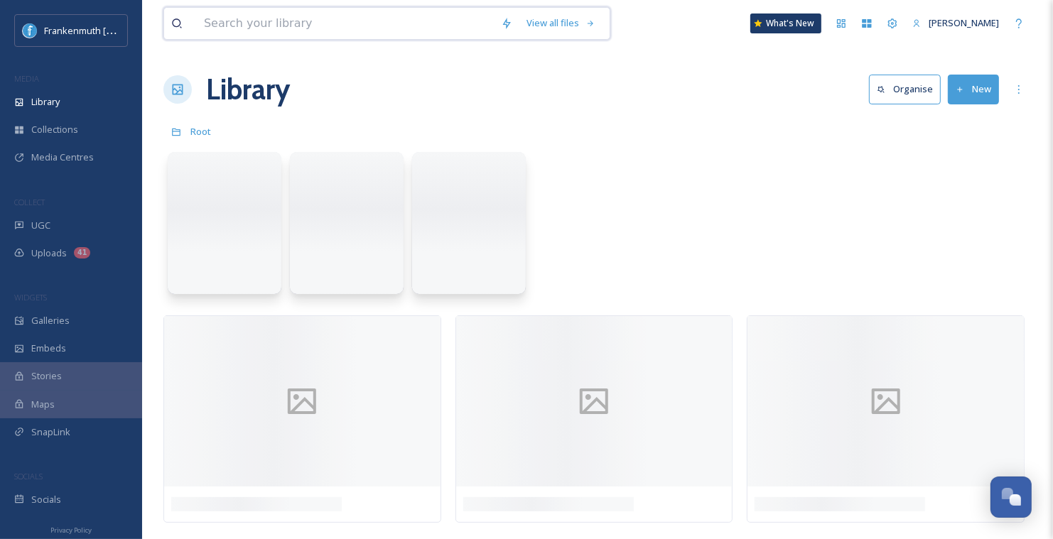
click at [284, 28] on input at bounding box center [345, 23] width 297 height 31
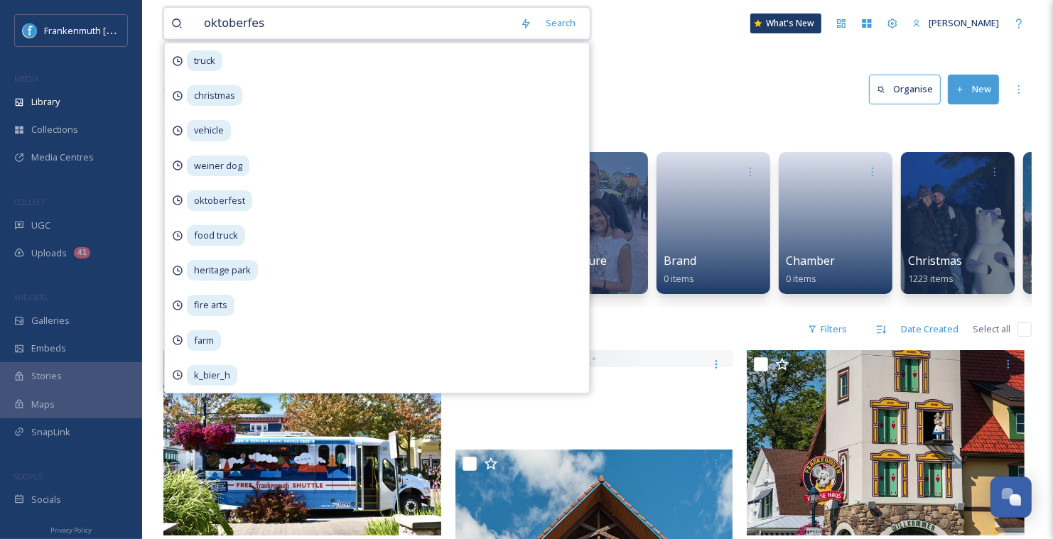
type input "oktoberfest"
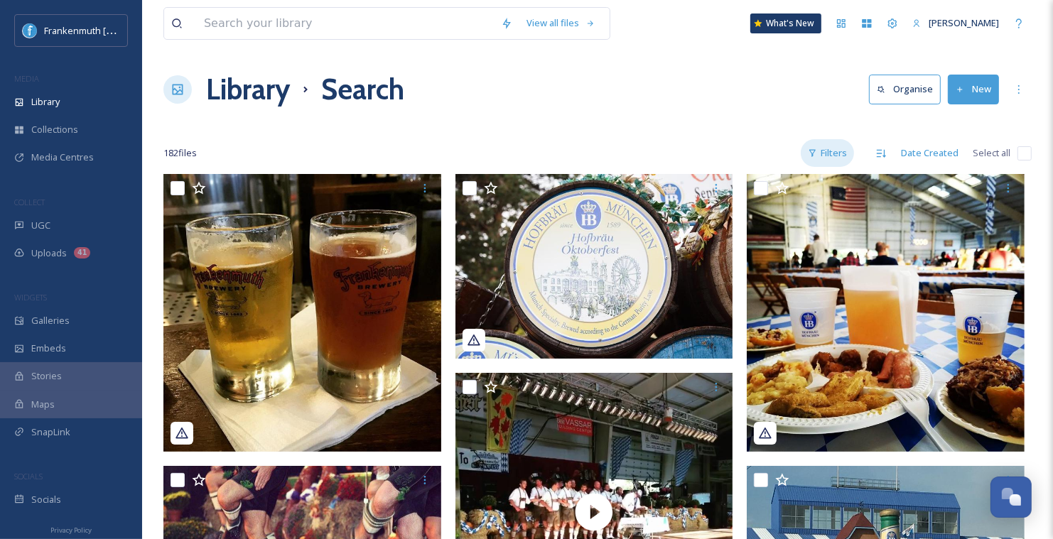
click at [811, 158] on div "Filters" at bounding box center [827, 153] width 53 height 28
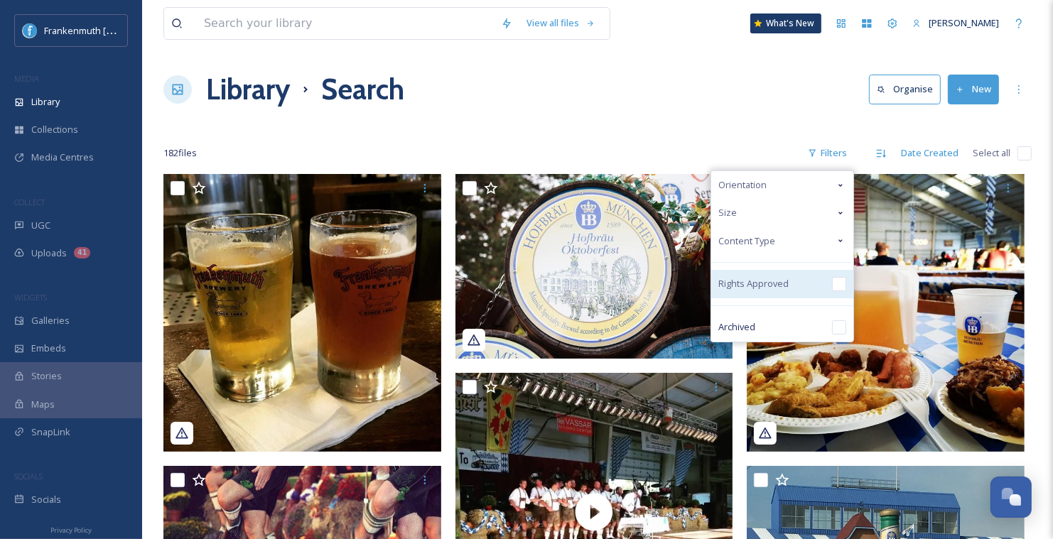
click at [833, 286] on div "Rights Approved" at bounding box center [782, 284] width 142 height 28
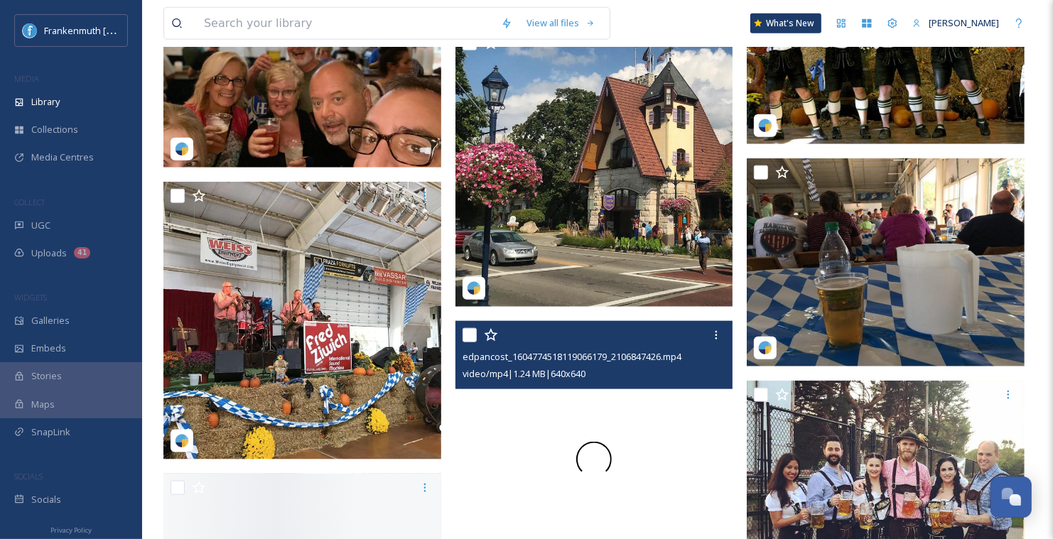
scroll to position [1436, 0]
